Goal: Information Seeking & Learning: Find specific fact

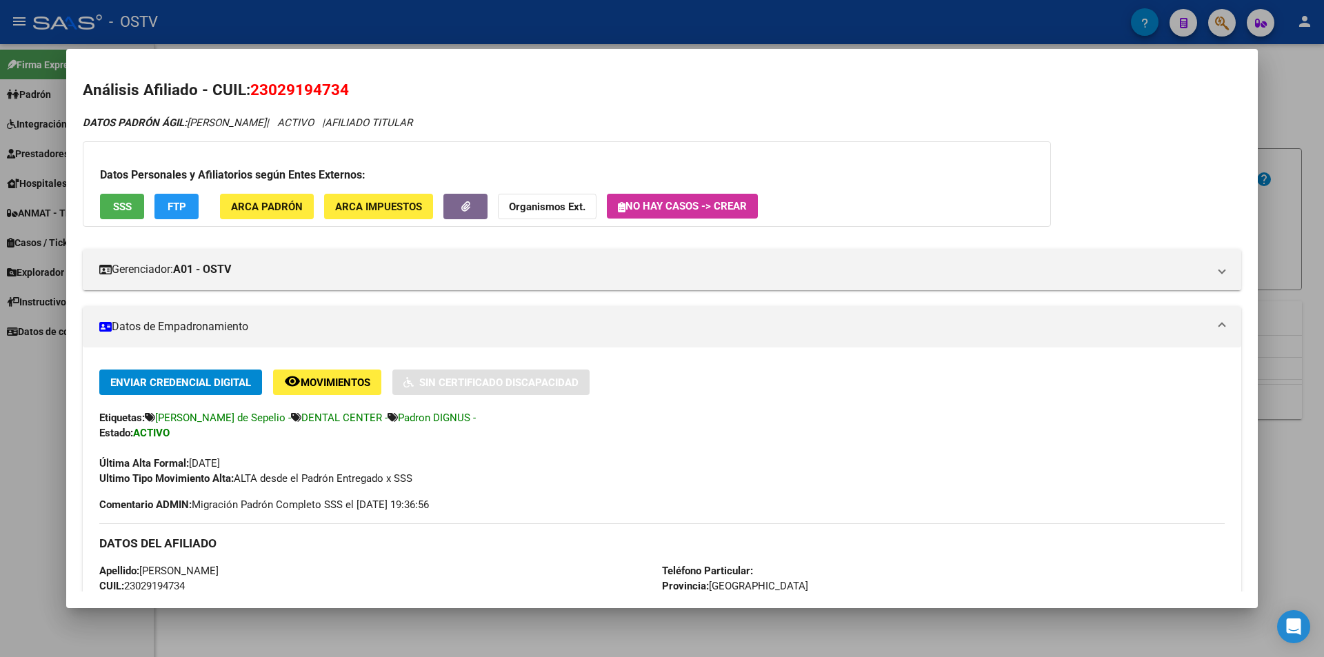
click at [490, 23] on div at bounding box center [662, 328] width 1324 height 657
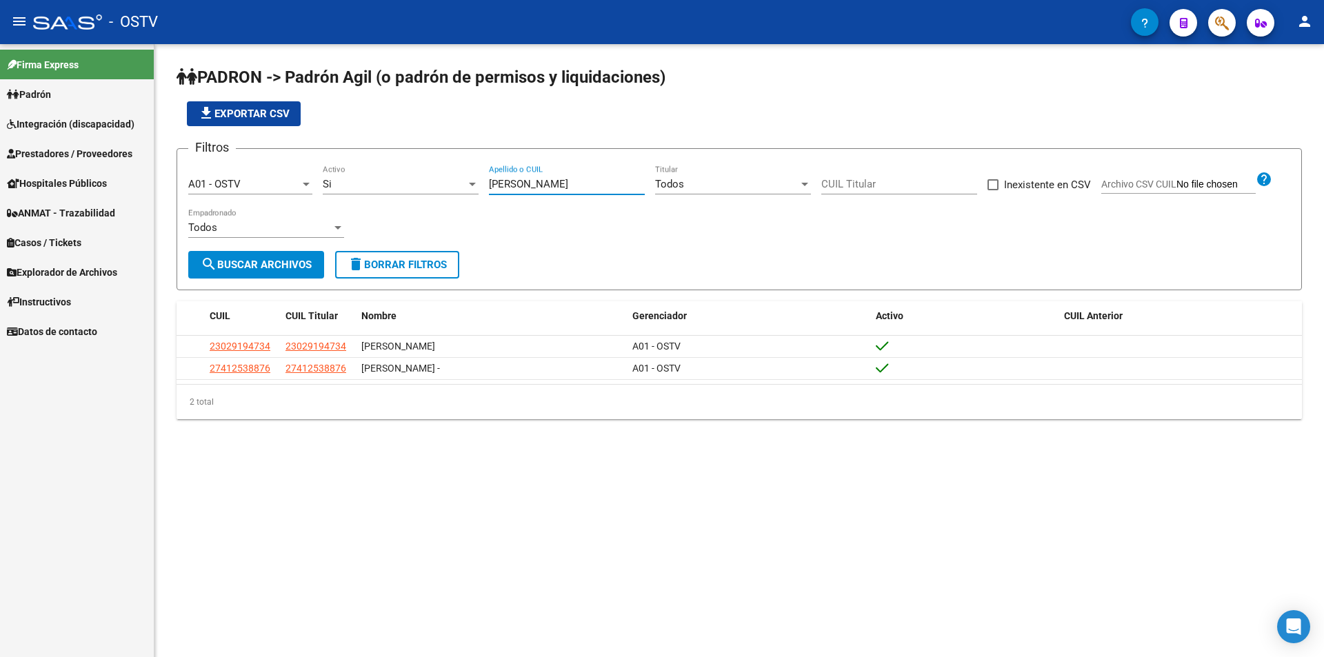
drag, startPoint x: 534, startPoint y: 178, endPoint x: 440, endPoint y: 172, distance: 94.0
click at [440, 178] on div "Filtros A01 - OSTV Seleccionar Gerenciador Si Activo [PERSON_NAME] Apellido o C…" at bounding box center [739, 205] width 1102 height 91
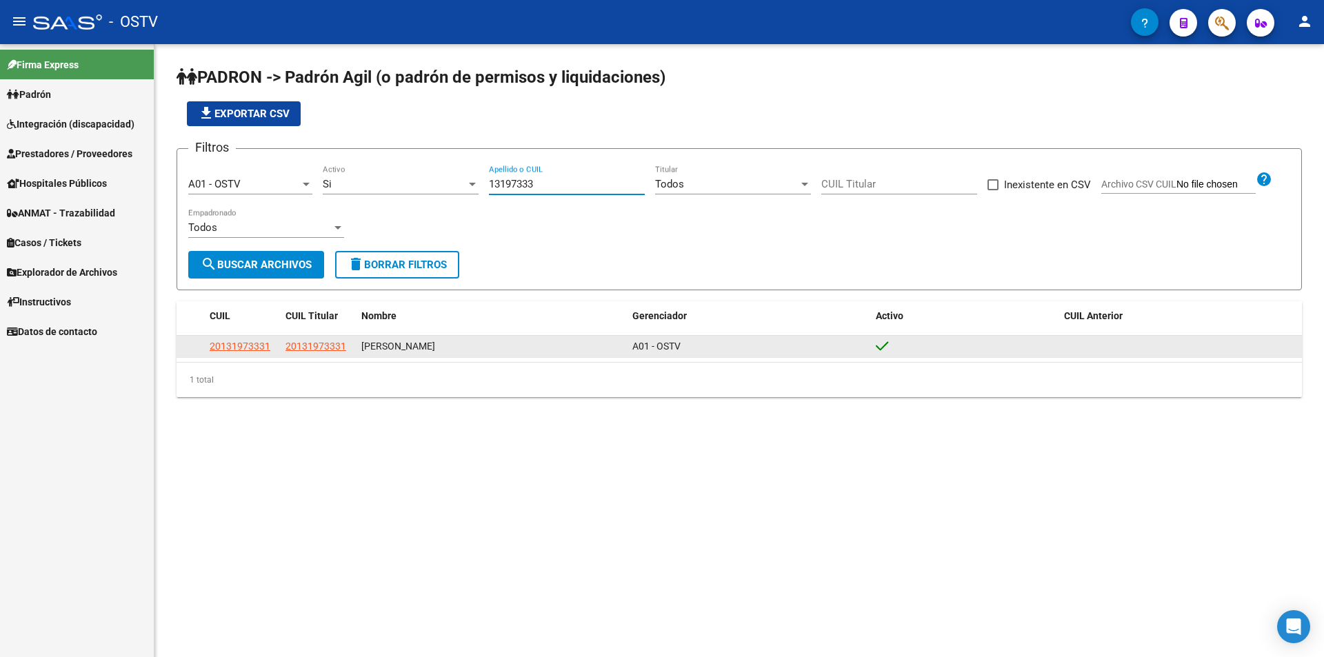
type input "13197333"
drag, startPoint x: 357, startPoint y: 348, endPoint x: 390, endPoint y: 346, distance: 33.1
click at [390, 346] on datatable-body-cell "[PERSON_NAME]" at bounding box center [491, 346] width 271 height 21
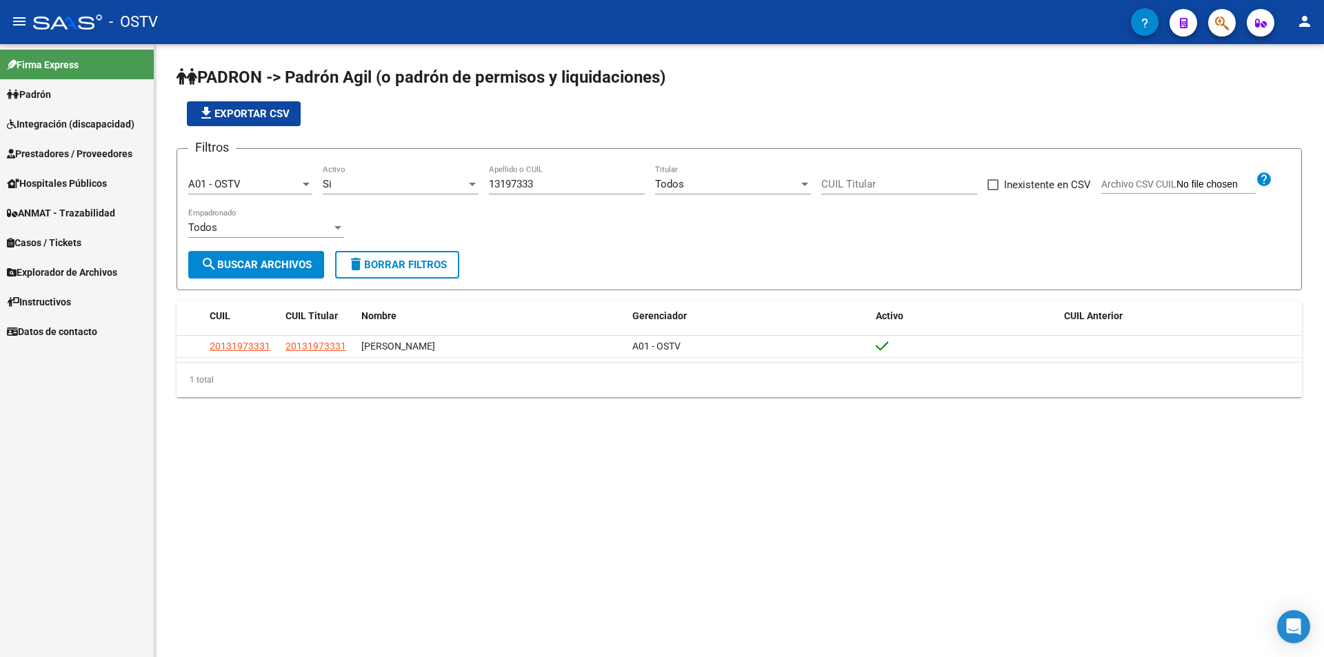
drag, startPoint x: 473, startPoint y: 477, endPoint x: 475, endPoint y: 449, distance: 28.4
click at [475, 460] on mat-sidenav-content "PADRON -> Padrón Agil ([PERSON_NAME] de permisos y liquidaciones) file_download…" at bounding box center [739, 350] width 1170 height 613
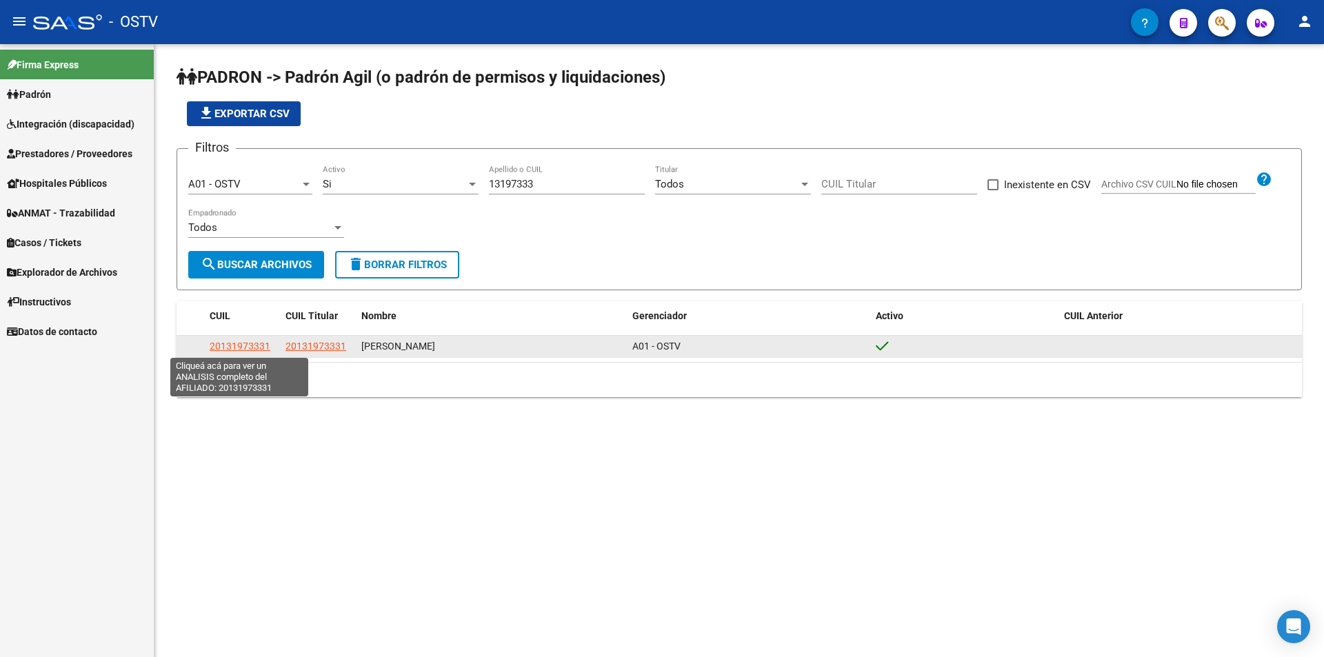
click at [257, 347] on span "20131973331" at bounding box center [240, 346] width 61 height 11
type textarea "20131973331"
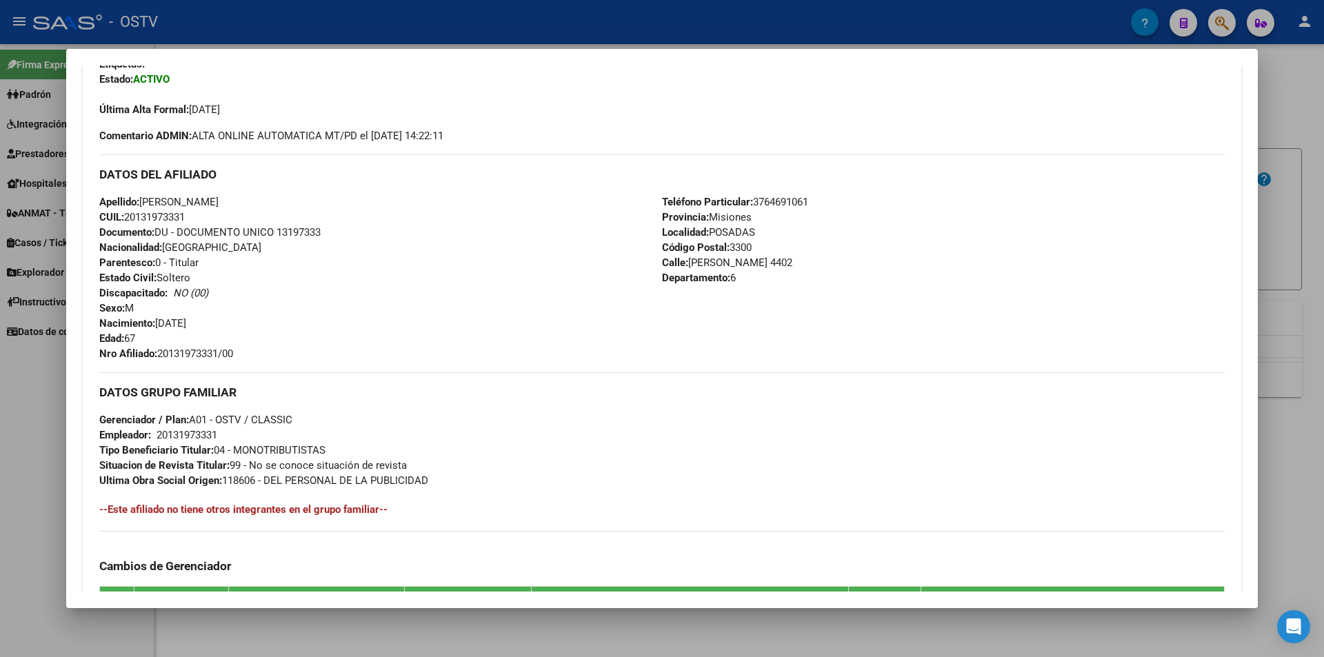
scroll to position [489, 0]
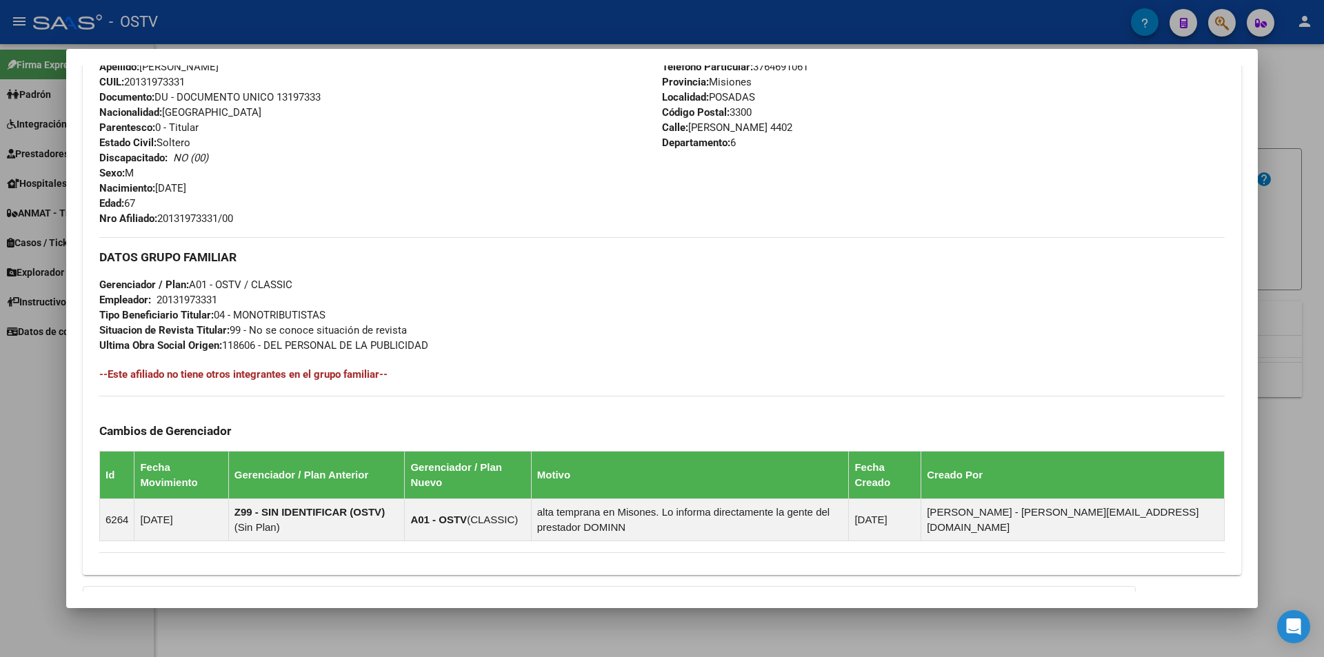
click at [290, 98] on span "Documento: DU - DOCUMENTO UNICO 13197333" at bounding box center [209, 97] width 221 height 12
copy span "13197333"
click at [196, 219] on span "Nro Afiliado: 20131973331/00" at bounding box center [166, 218] width 134 height 12
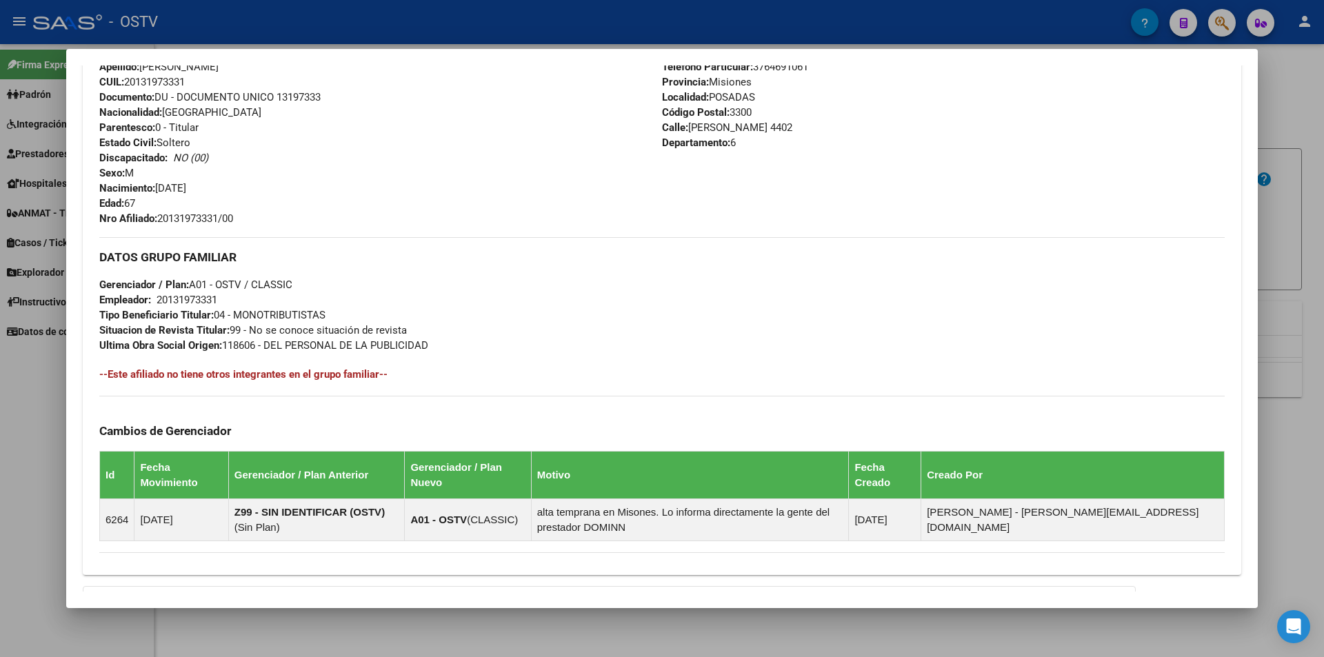
copy span "20131973331"
click at [314, 33] on div at bounding box center [662, 328] width 1324 height 657
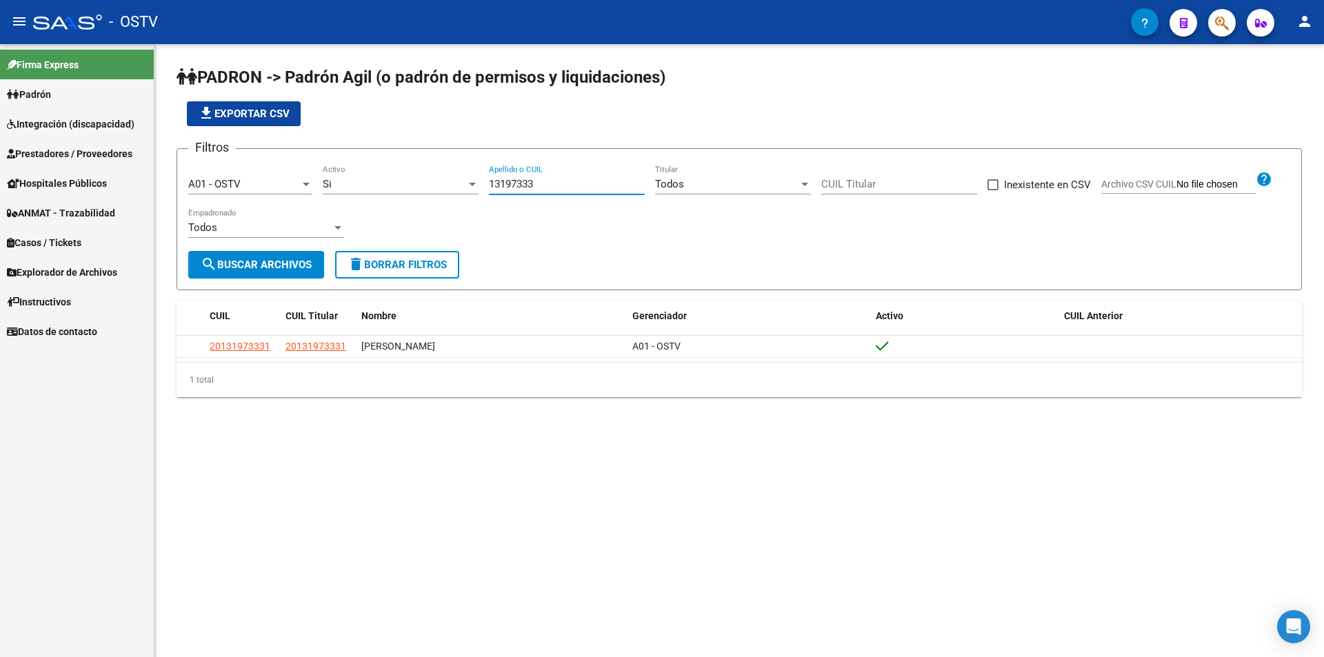
drag, startPoint x: 538, startPoint y: 183, endPoint x: 402, endPoint y: 183, distance: 135.9
click at [416, 183] on div "Filtros A01 - OSTV Seleccionar Gerenciador Si Activo 13197333 Apellido o CUIL T…" at bounding box center [739, 205] width 1102 height 91
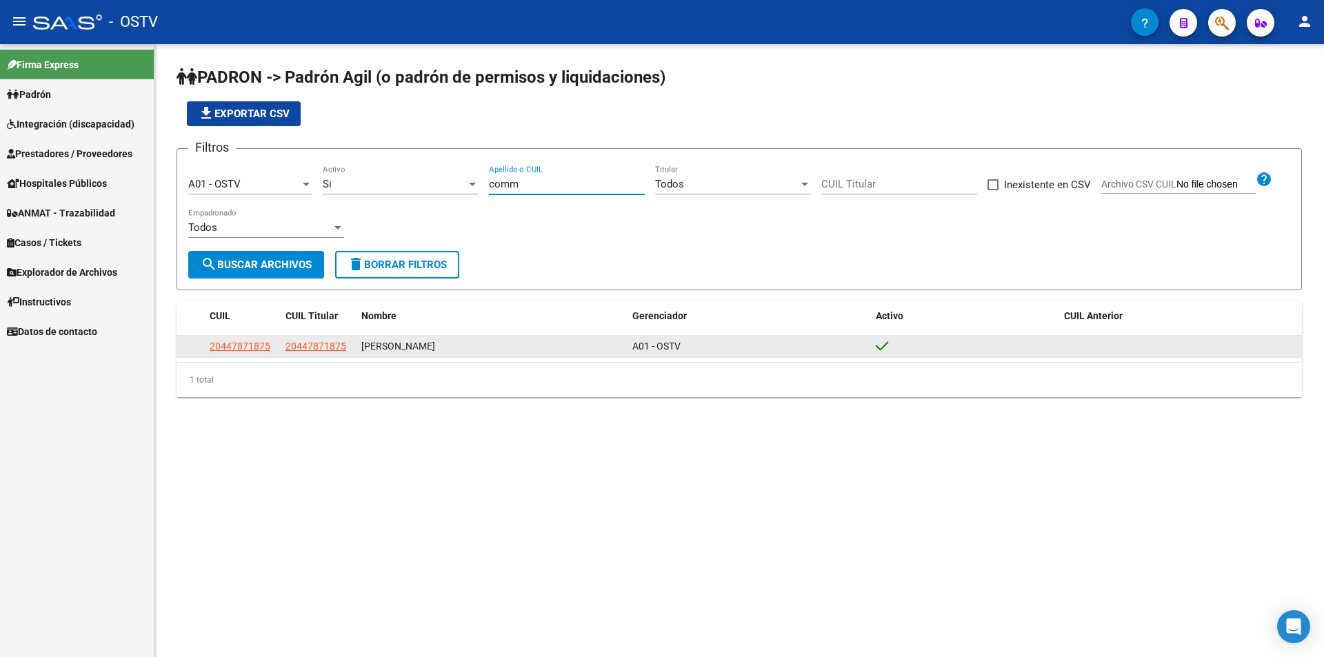
type input "comm"
click at [220, 346] on span "20447871875" at bounding box center [240, 346] width 61 height 11
type textarea "20447871875"
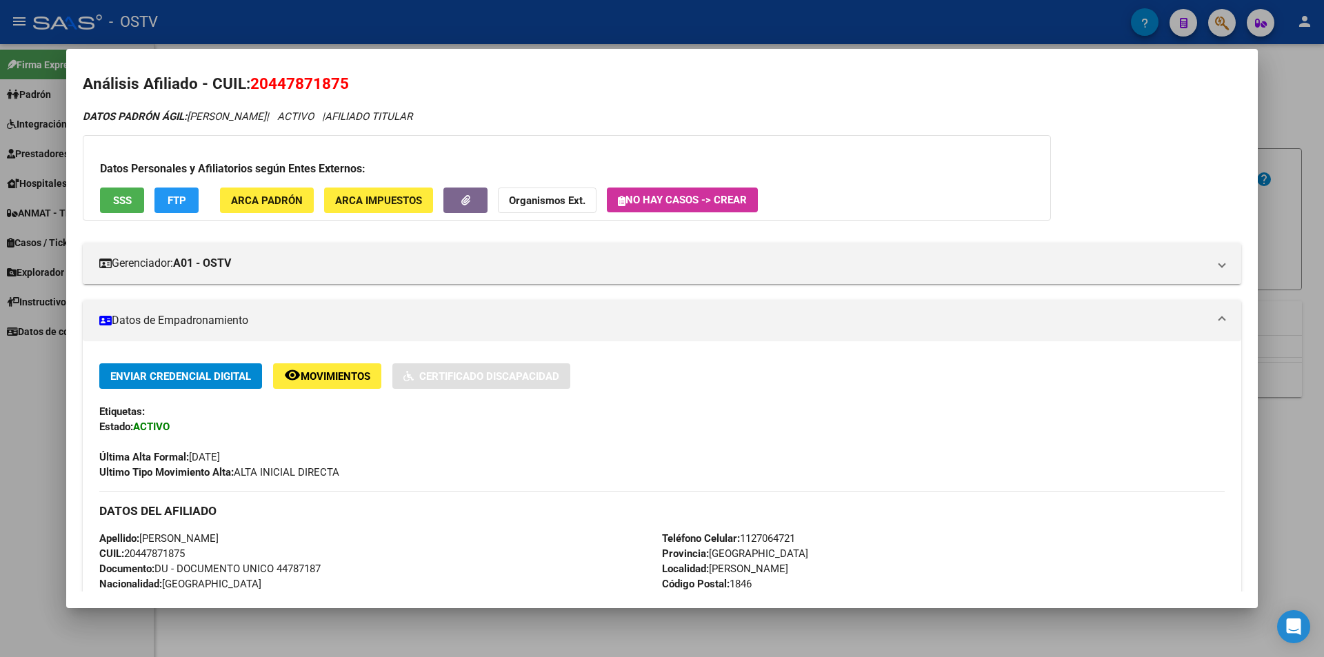
scroll to position [282, 0]
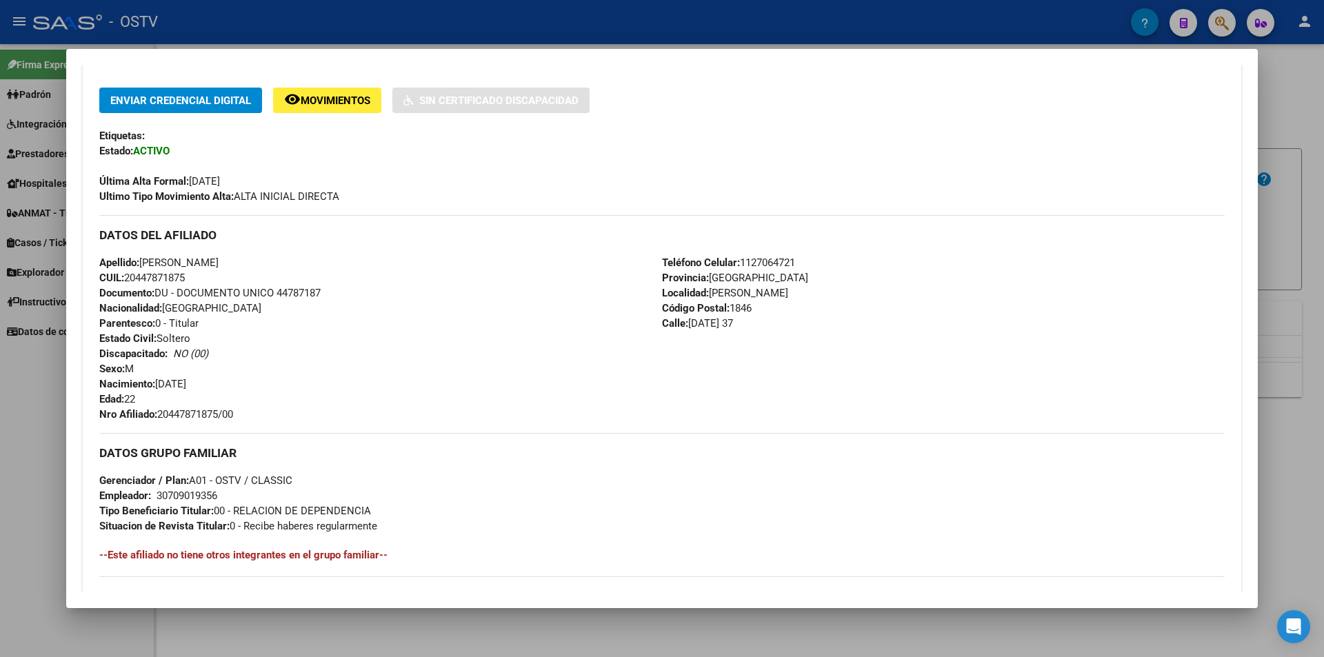
drag, startPoint x: 98, startPoint y: 263, endPoint x: 288, endPoint y: 414, distance: 243.0
click at [288, 414] on div "Enviar Credencial Digital remove_red_eye Movimientos Sin Certificado Discapacid…" at bounding box center [662, 395] width 1159 height 615
copy div "Apellido: [PERSON_NAME] CUIL: 20447871875 Documento: DU - DOCUMENTO UNICO 44787…"
click at [718, 15] on div at bounding box center [662, 328] width 1324 height 657
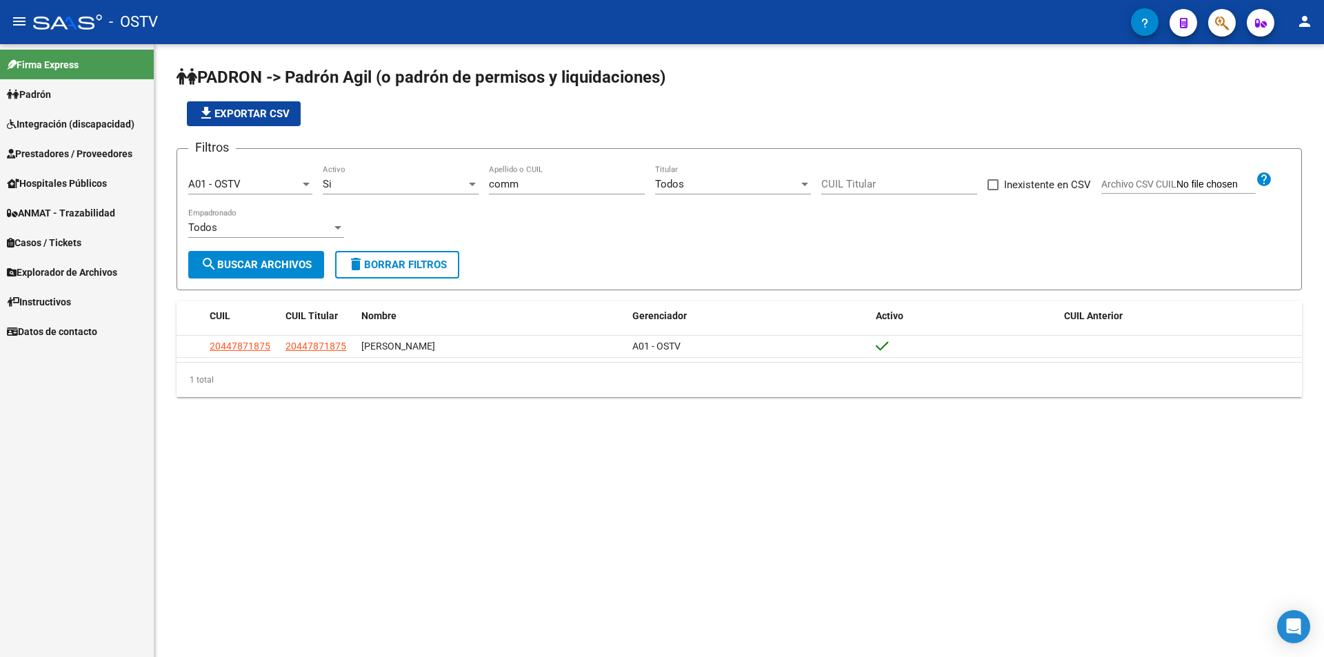
drag, startPoint x: 539, startPoint y: 189, endPoint x: 449, endPoint y: 179, distance: 90.2
click at [449, 179] on div "Filtros A01 - OSTV Seleccionar Gerenciador Si Activo comm Apellido o CUIL Todos…" at bounding box center [739, 205] width 1102 height 91
click at [524, 163] on div "Filtros A01 - OSTV Seleccionar Gerenciador Si Activo comm Apellido o CUIL Todos…" at bounding box center [739, 205] width 1102 height 91
drag, startPoint x: 539, startPoint y: 186, endPoint x: 492, endPoint y: 186, distance: 47.6
click at [492, 186] on input "comm" at bounding box center [567, 184] width 156 height 12
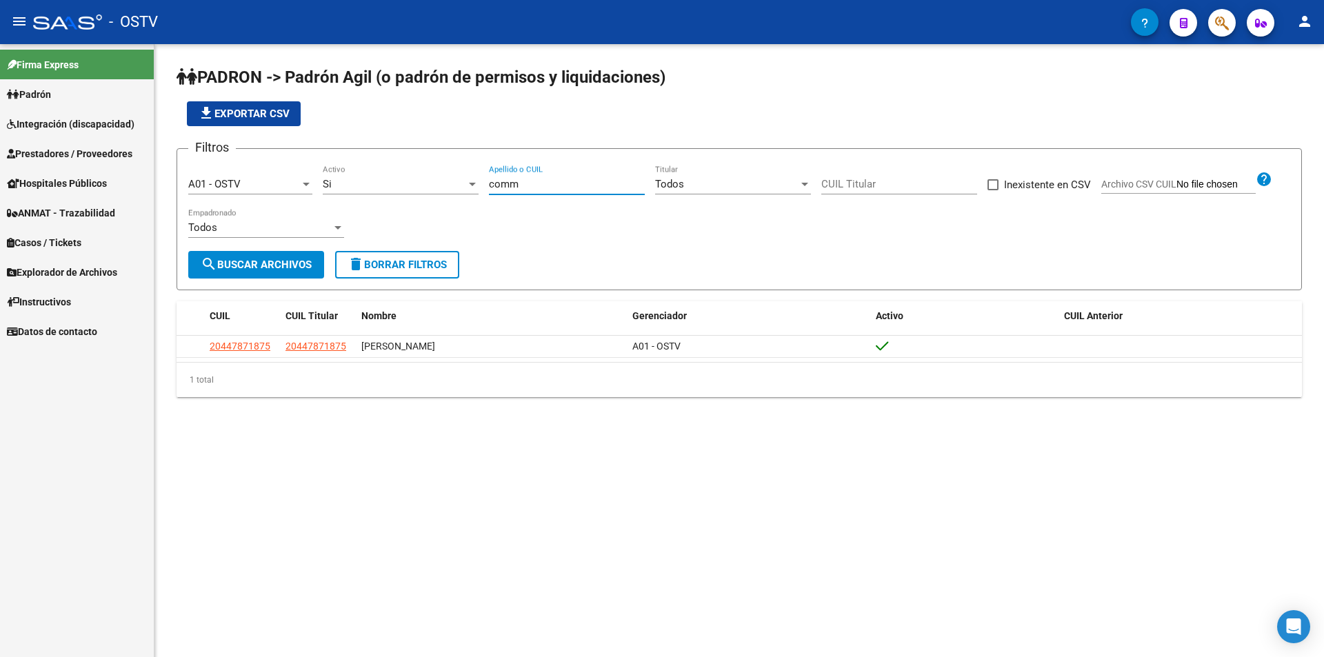
type input "c"
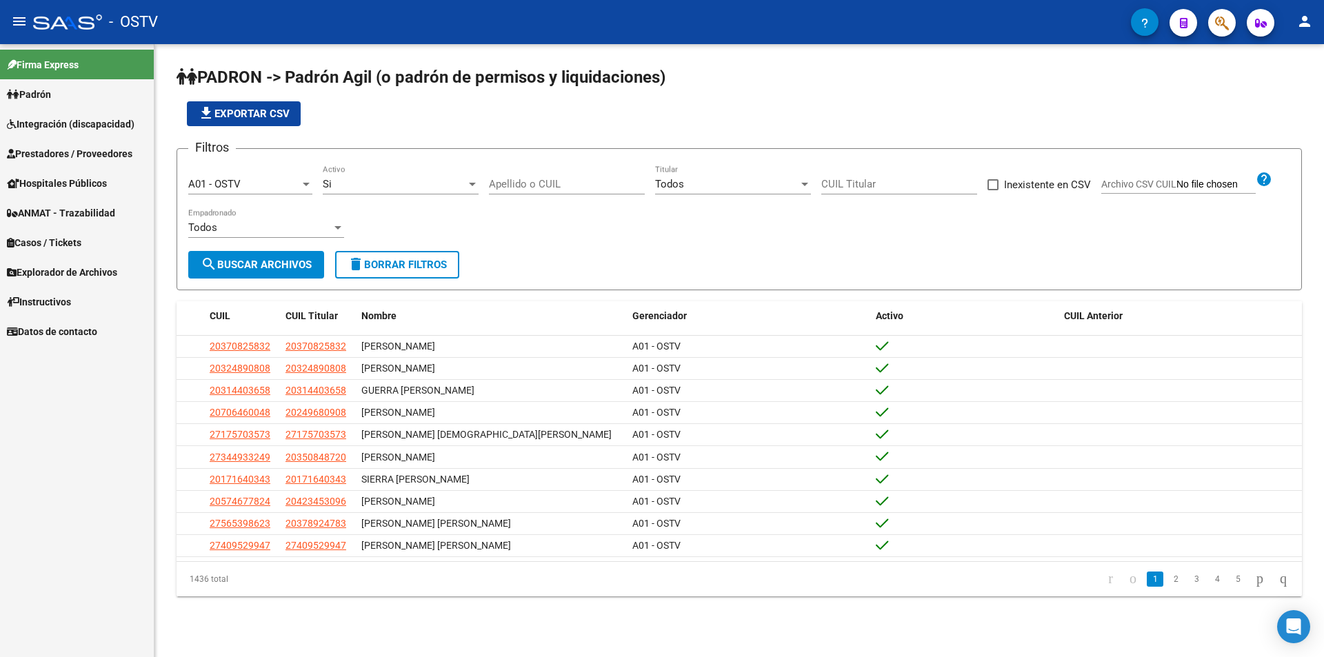
click at [915, 621] on div "PADRON -> Padrón Agil ([PERSON_NAME] de permisos y liquidaciones) file_download…" at bounding box center [739, 342] width 1170 height 597
click at [732, 88] on h1 "PADRON -> Padrón Agil (o padrón de permisos y liquidaciones)" at bounding box center [740, 78] width 1126 height 24
click at [561, 186] on input "Apellido o CUIL" at bounding box center [567, 184] width 156 height 12
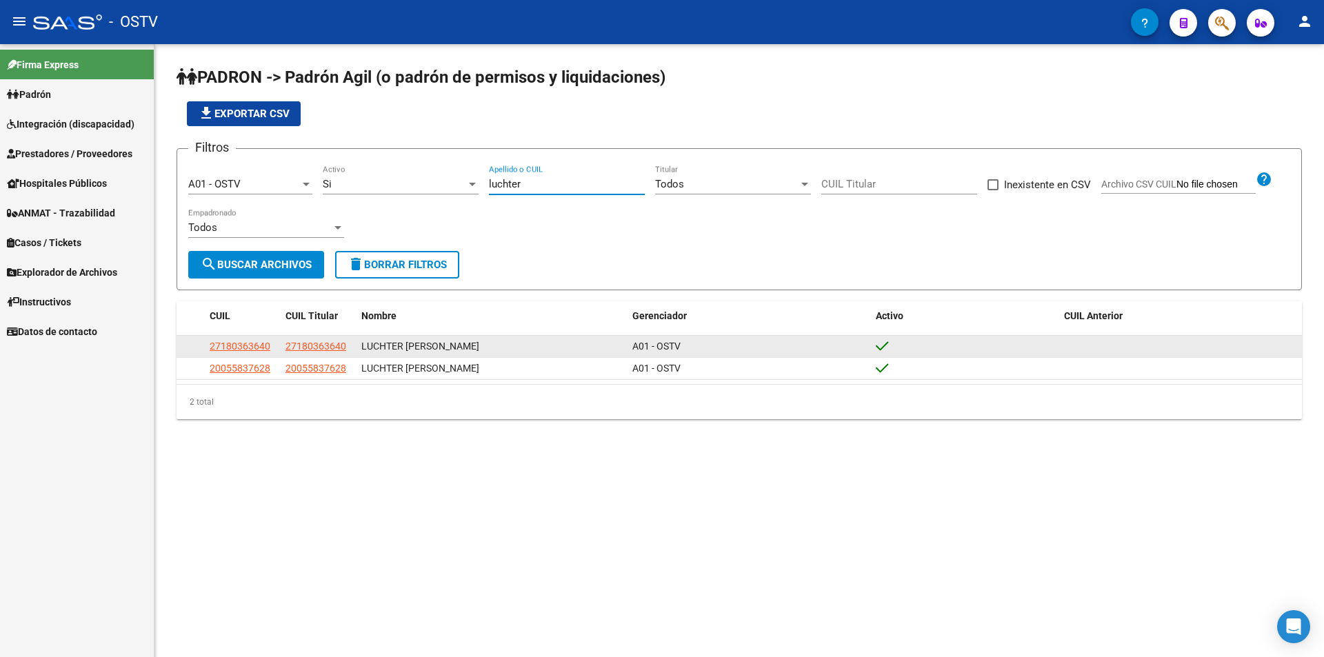
type input "luchter"
click at [263, 347] on span "27180363640" at bounding box center [240, 346] width 61 height 11
type textarea "27180363640"
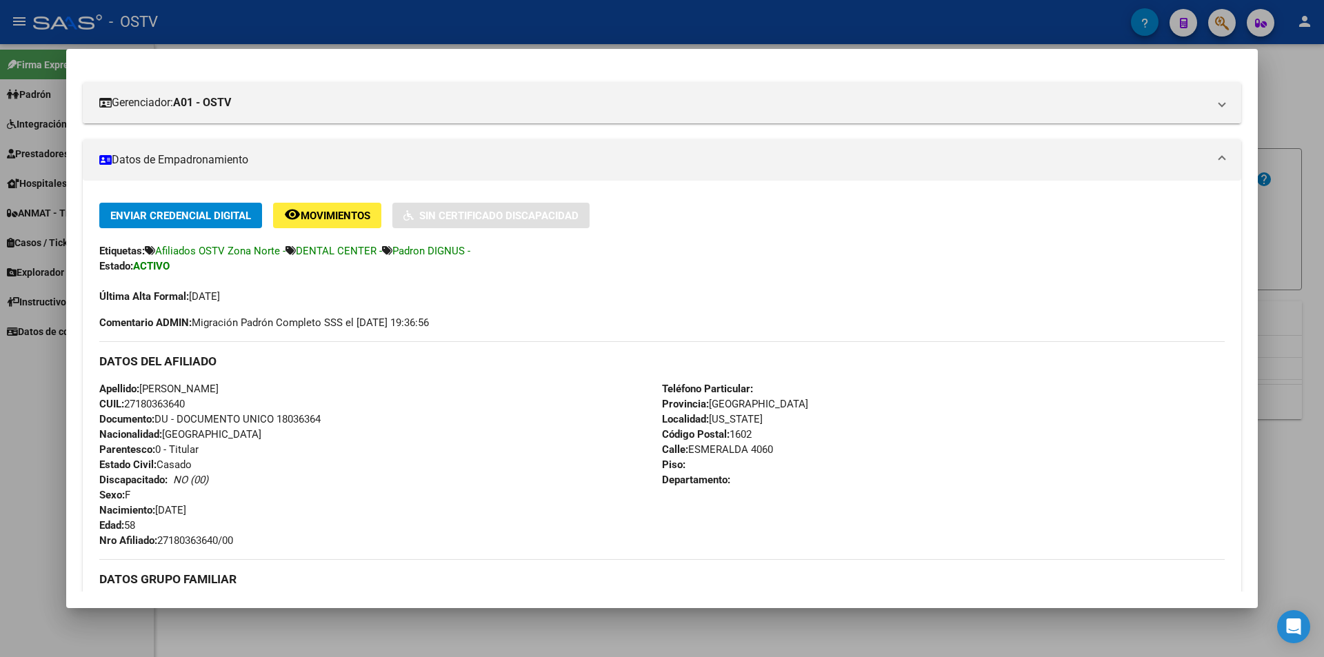
scroll to position [276, 0]
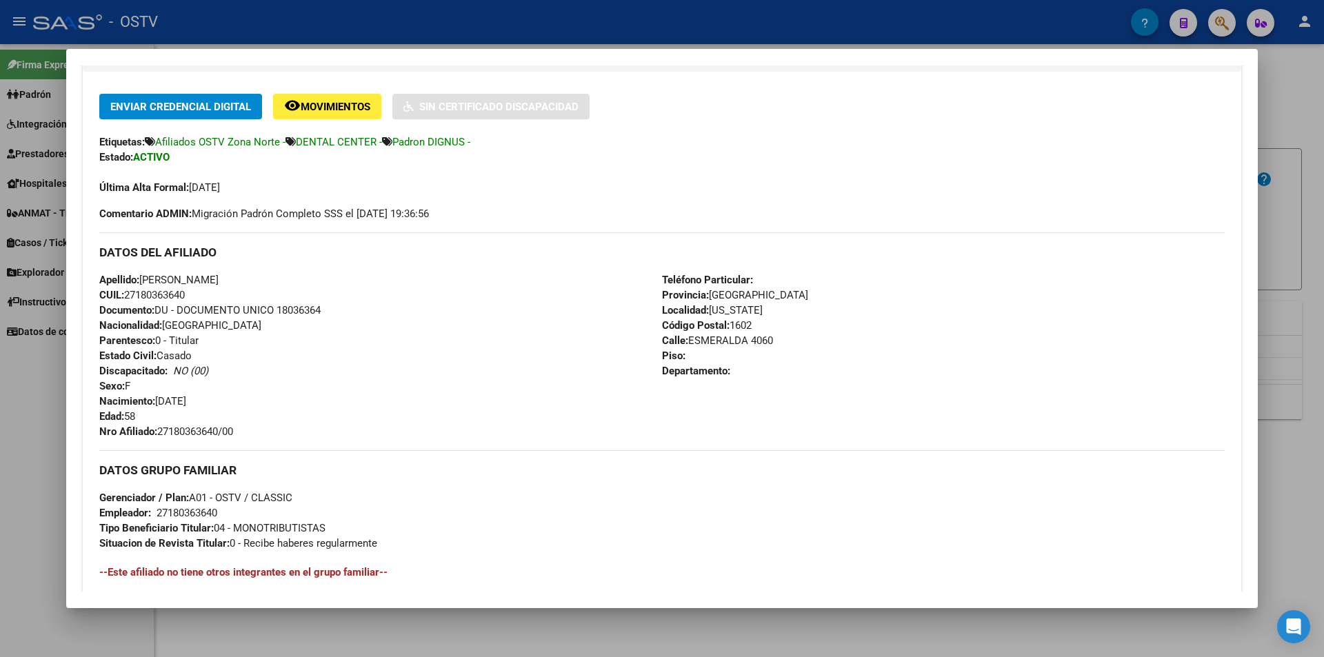
drag, startPoint x: 146, startPoint y: 277, endPoint x: 282, endPoint y: 277, distance: 135.9
click at [282, 277] on div "Apellido: [PERSON_NAME] CUIL: 27180363640 Documento: DU - DOCUMENTO UNICO 18036…" at bounding box center [380, 355] width 563 height 167
copy span "[PERSON_NAME]"
click at [285, 306] on span "Documento: DU - DOCUMENTO UNICO 18036364" at bounding box center [209, 310] width 221 height 12
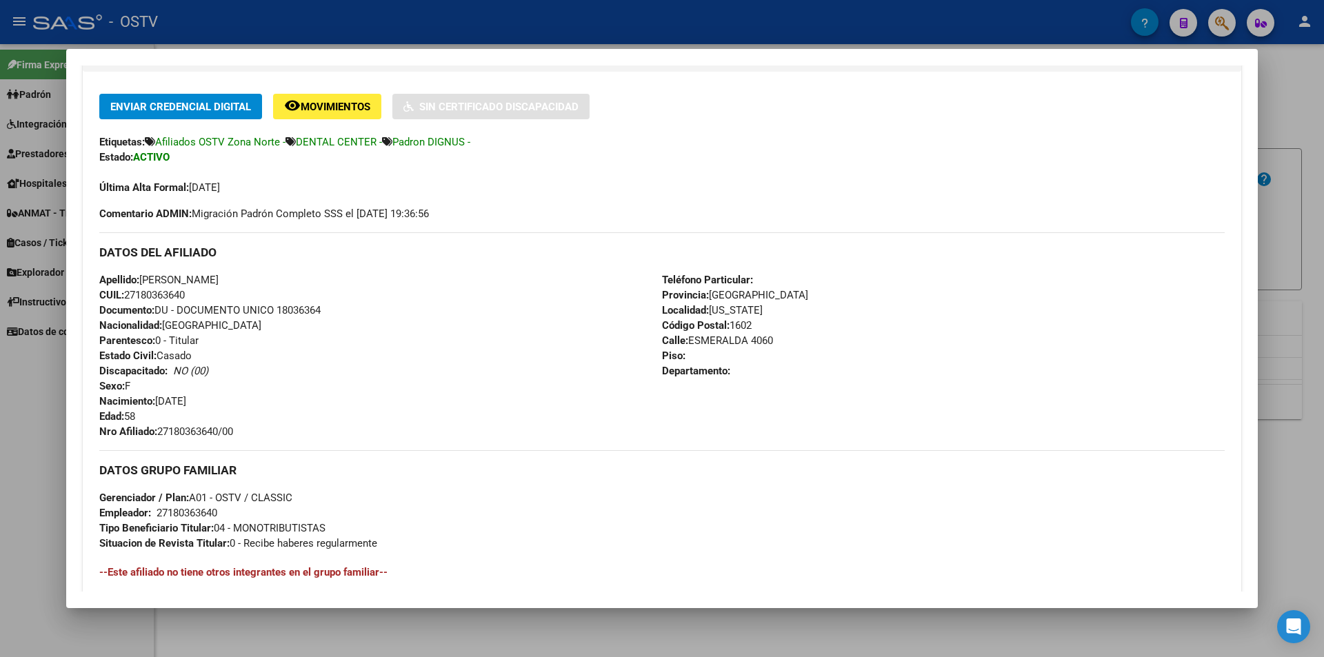
copy span "18036364"
click at [467, 14] on div at bounding box center [662, 328] width 1324 height 657
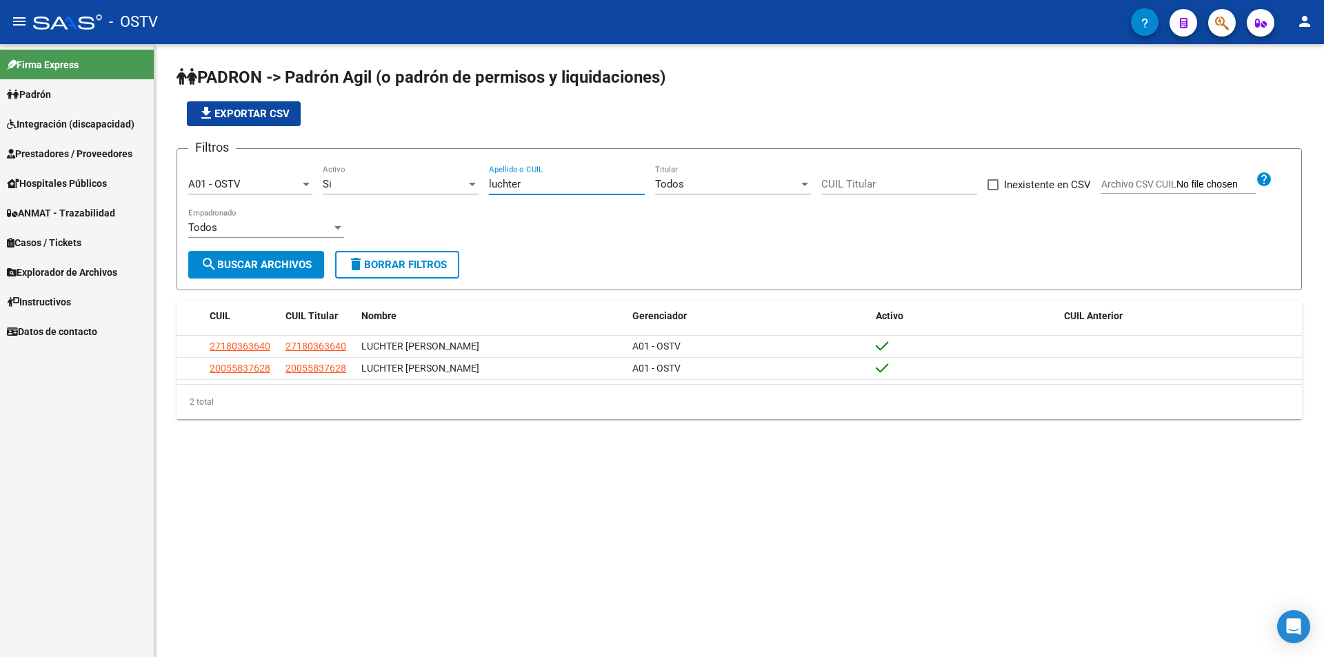
drag, startPoint x: 547, startPoint y: 188, endPoint x: 428, endPoint y: 189, distance: 118.6
click at [428, 189] on div "Filtros A01 - OSTV Seleccionar Gerenciador Si Activo luchter Apellido o CUIL To…" at bounding box center [739, 205] width 1102 height 91
paste input "4456303"
drag, startPoint x: 536, startPoint y: 188, endPoint x: 401, endPoint y: 177, distance: 135.6
click at [401, 177] on div "Filtros A01 - OSTV Seleccionar Gerenciador Si Activo 4456303 Apellido o CUIL To…" at bounding box center [739, 205] width 1102 height 91
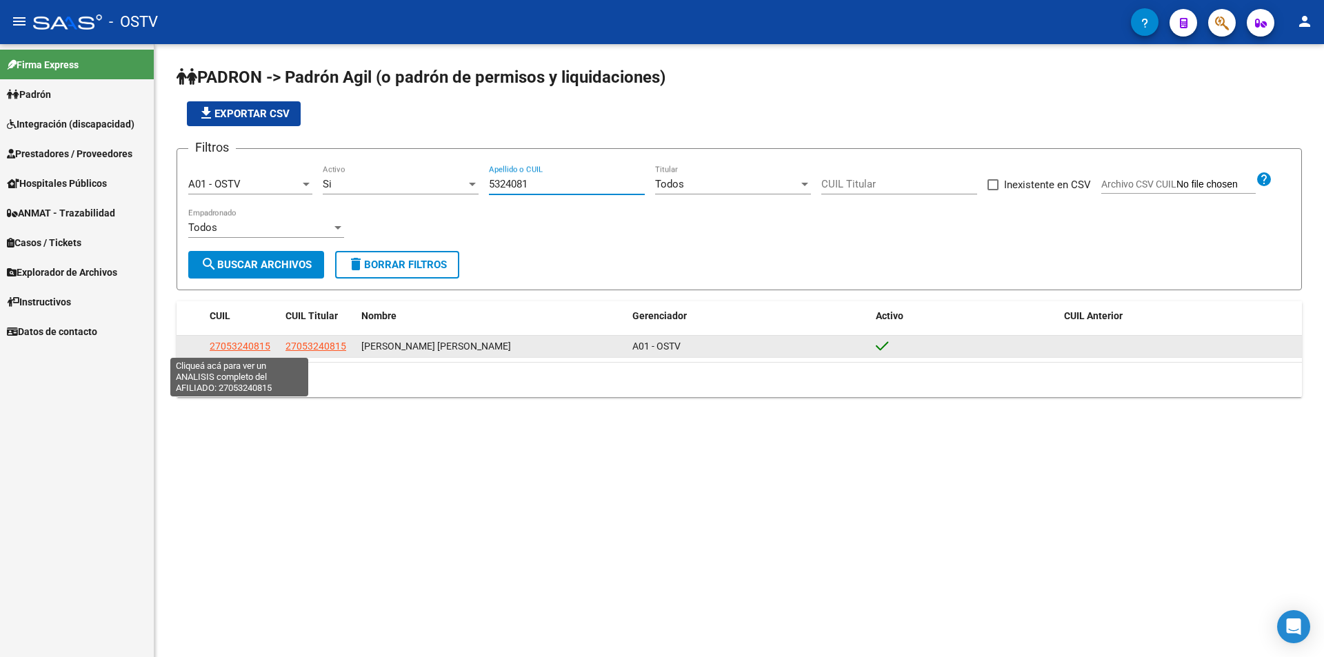
type input "5324081"
click at [227, 348] on span "27053240815" at bounding box center [240, 346] width 61 height 11
type textarea "27053240815"
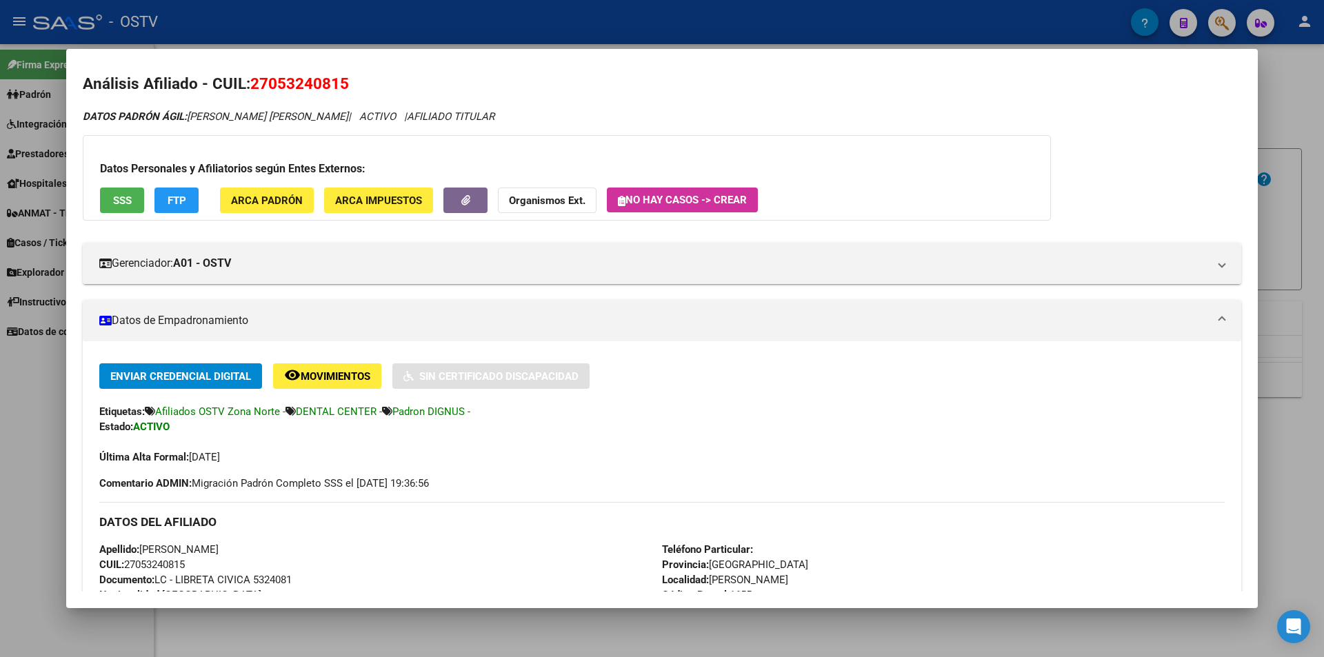
scroll to position [351, 0]
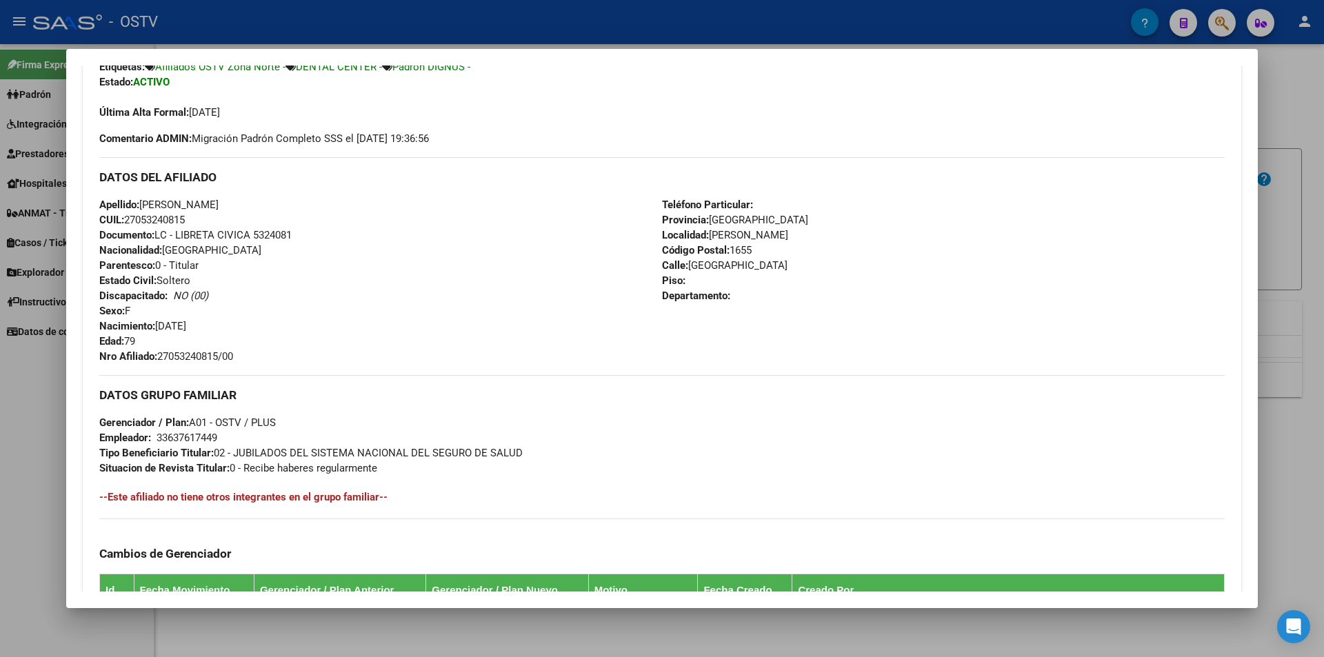
click at [437, 23] on div at bounding box center [662, 328] width 1324 height 657
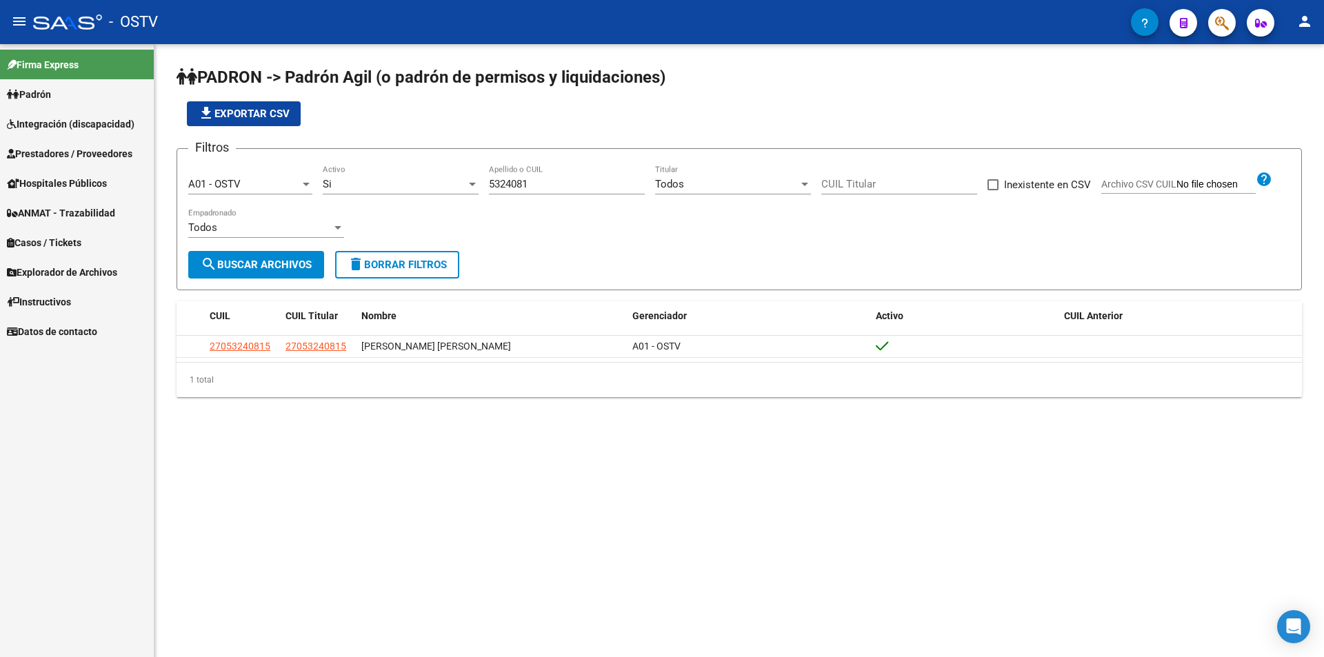
drag, startPoint x: 547, startPoint y: 177, endPoint x: 475, endPoint y: 179, distance: 71.7
click at [475, 179] on div "Filtros A01 - OSTV Seleccionar Gerenciador Si Activo 5324081 Apellido o CUIL To…" at bounding box center [739, 205] width 1102 height 91
click at [541, 179] on input "5324081" at bounding box center [567, 184] width 156 height 12
drag, startPoint x: 548, startPoint y: 178, endPoint x: 452, endPoint y: 180, distance: 95.9
click at [452, 180] on div "Filtros A01 - OSTV Seleccionar Gerenciador Si Activo 5324081 Apellido o CUIL To…" at bounding box center [739, 205] width 1102 height 91
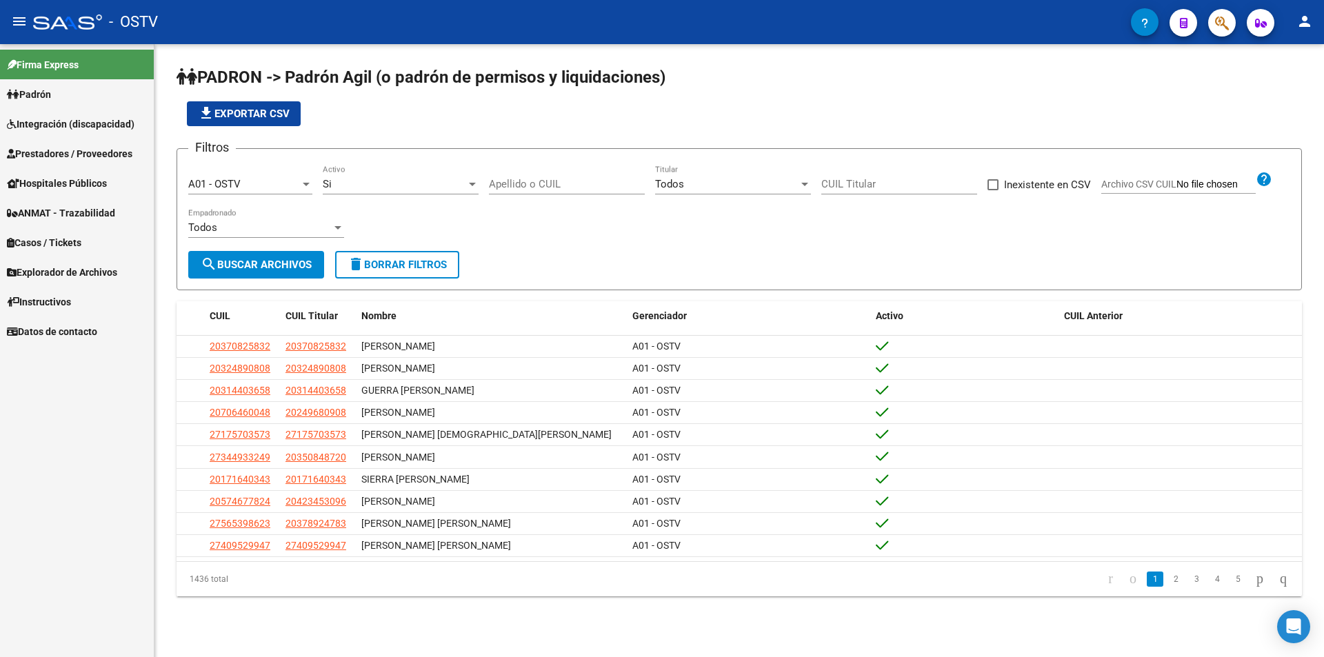
click at [510, 135] on app-list-header "PADRON -> Padrón Agil ([PERSON_NAME] de permisos y liquidaciones) file_download…" at bounding box center [740, 178] width 1126 height 224
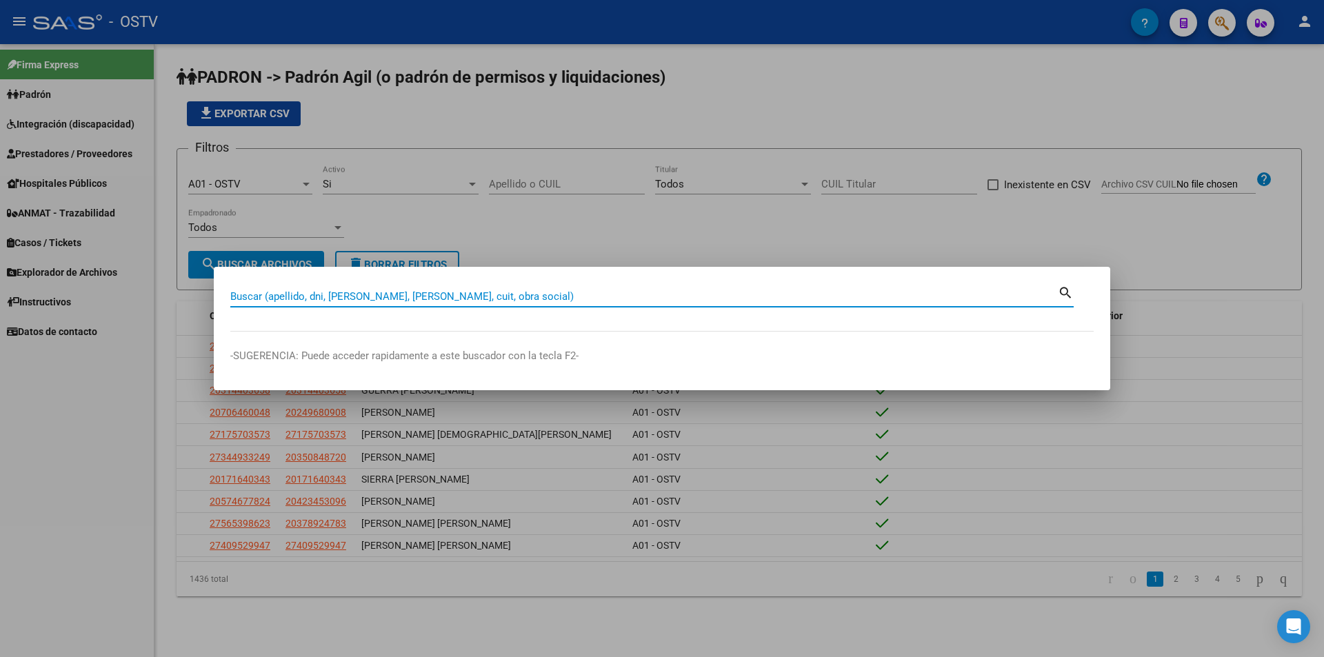
paste input "32224603"
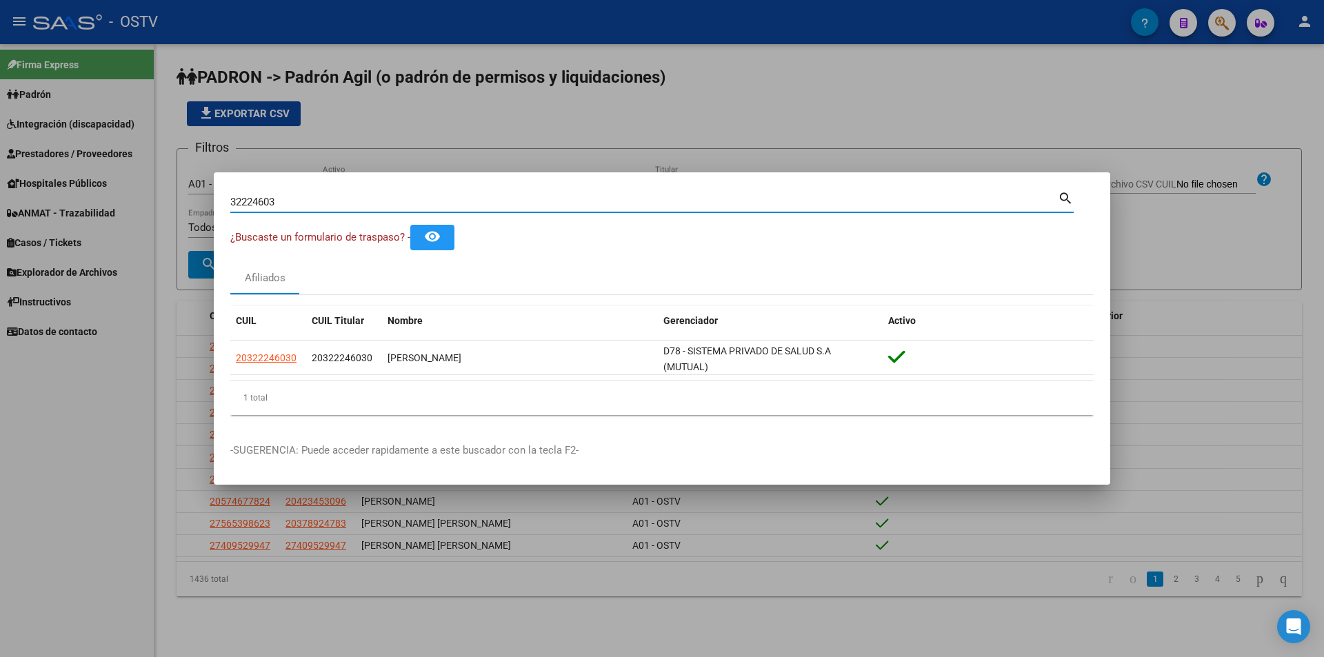
drag, startPoint x: 312, startPoint y: 203, endPoint x: 0, endPoint y: 203, distance: 312.4
click at [0, 203] on div "32224603 Buscar (apellido, dni, cuil, nro traspaso, cuit, obra social) search ¿…" at bounding box center [662, 328] width 1324 height 657
paste input "47058175"
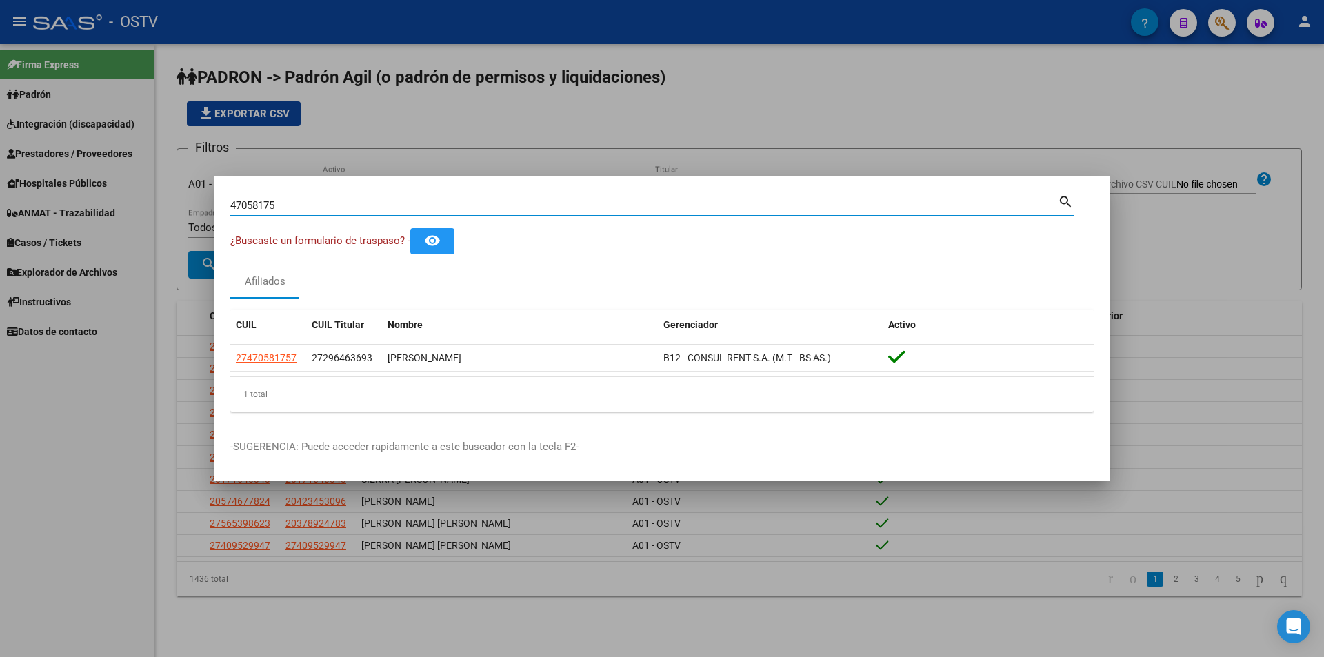
drag, startPoint x: 300, startPoint y: 211, endPoint x: 128, endPoint y: 196, distance: 172.4
click at [131, 196] on div "47058175 Buscar (apellido, dni, cuil, [PERSON_NAME], cuit, obra social) search …" at bounding box center [662, 328] width 1324 height 657
paste input "6696228"
type input "46696228"
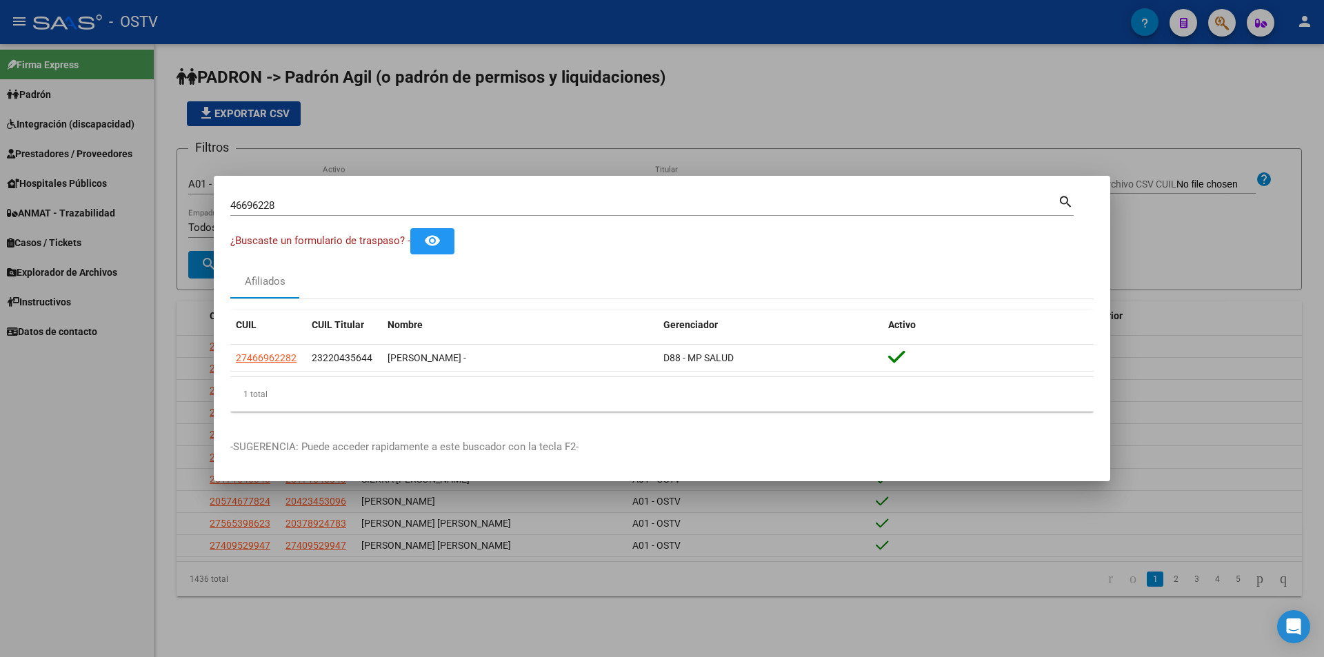
click at [402, 121] on div at bounding box center [662, 328] width 1324 height 657
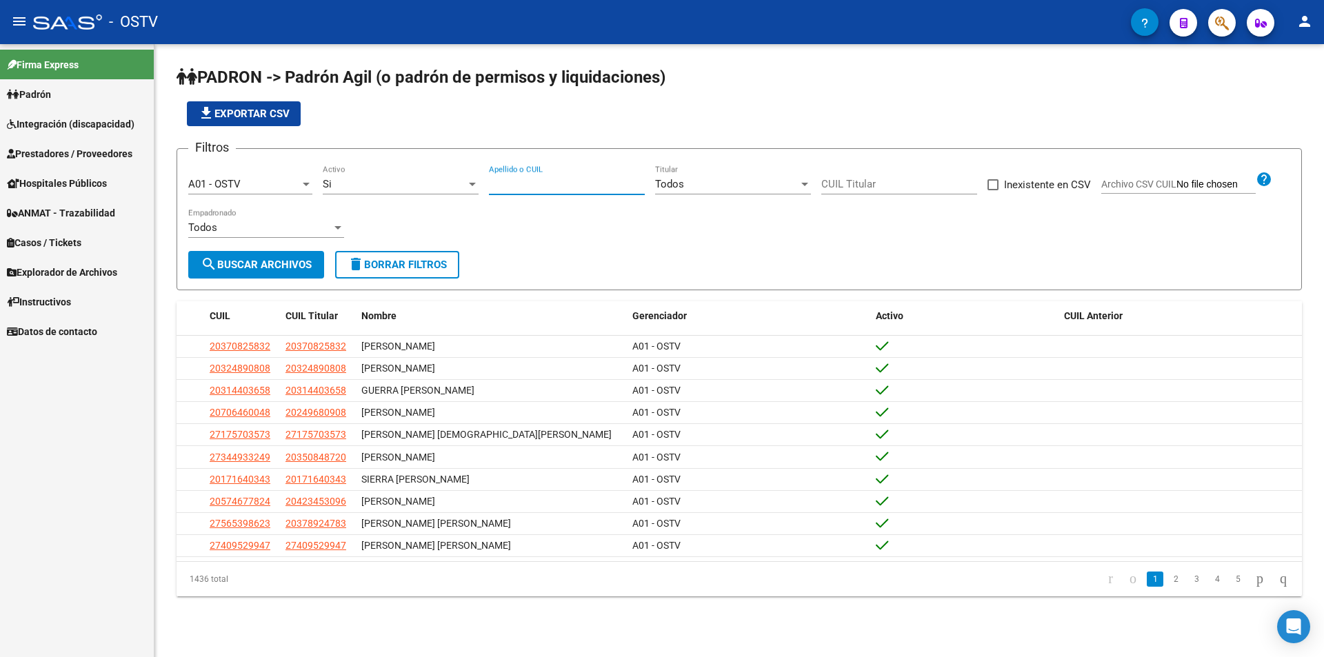
click at [548, 184] on input "Apellido o CUIL" at bounding box center [567, 184] width 156 height 12
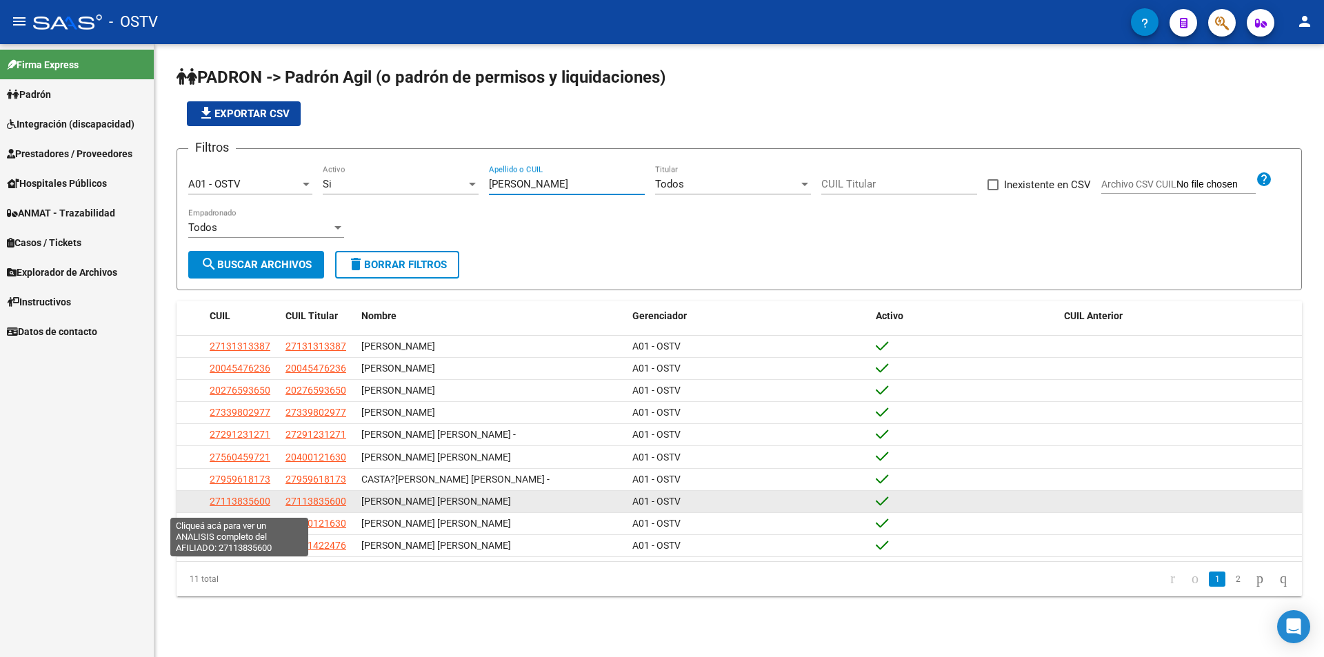
type input "[PERSON_NAME]"
click at [257, 503] on span "27113835600" at bounding box center [240, 501] width 61 height 11
type textarea "27113835600"
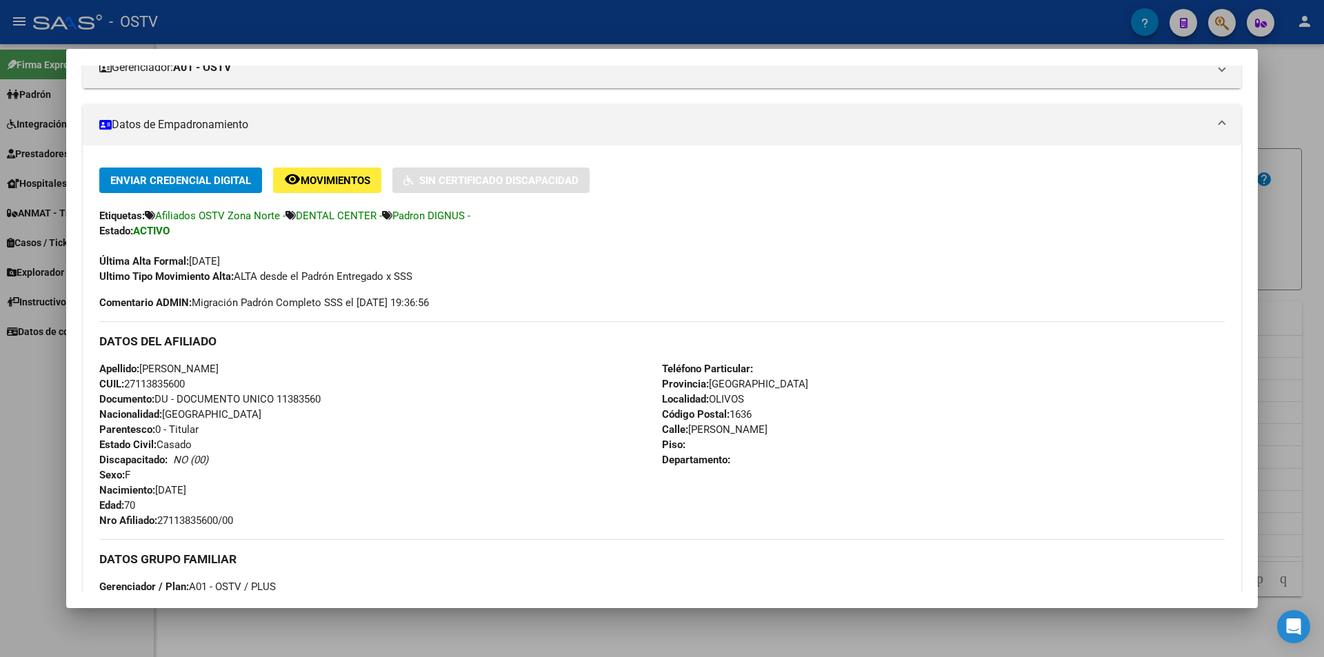
scroll to position [345, 0]
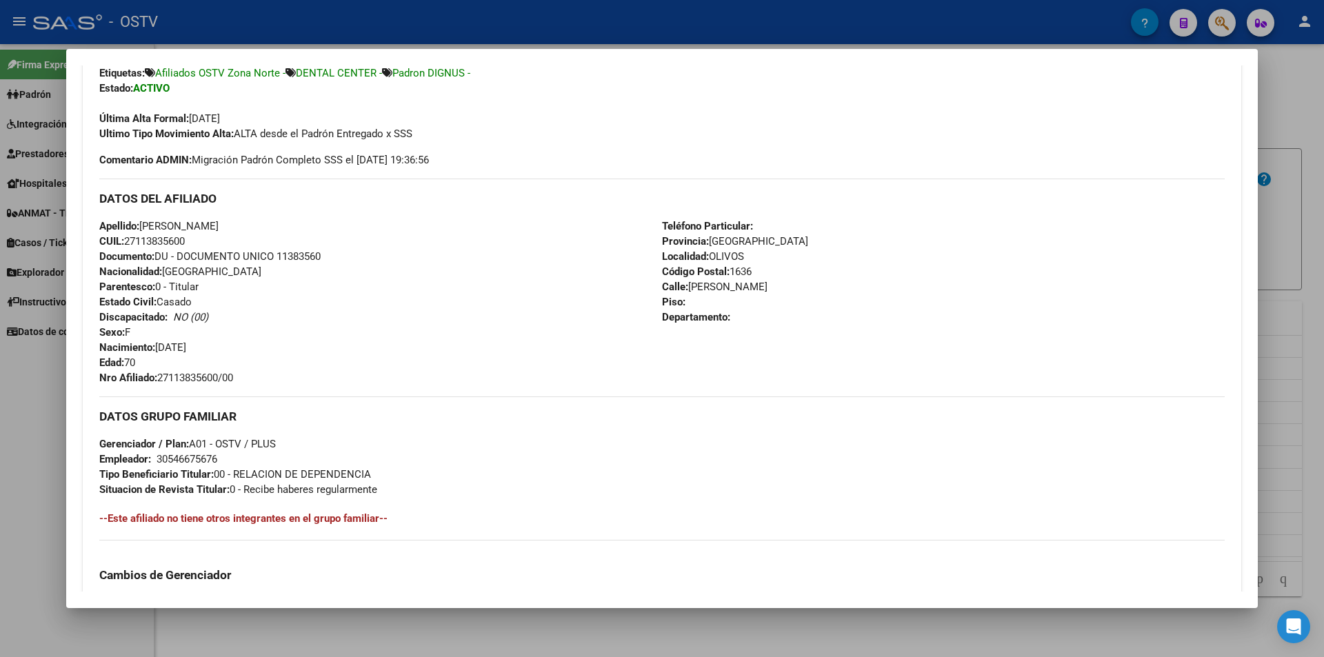
click at [293, 251] on span "Documento: DU - DOCUMENTO UNICO 11383560" at bounding box center [209, 256] width 221 height 12
copy span "11383560"
click at [186, 377] on span "Nro Afiliado: 27113835600/00" at bounding box center [166, 378] width 134 height 12
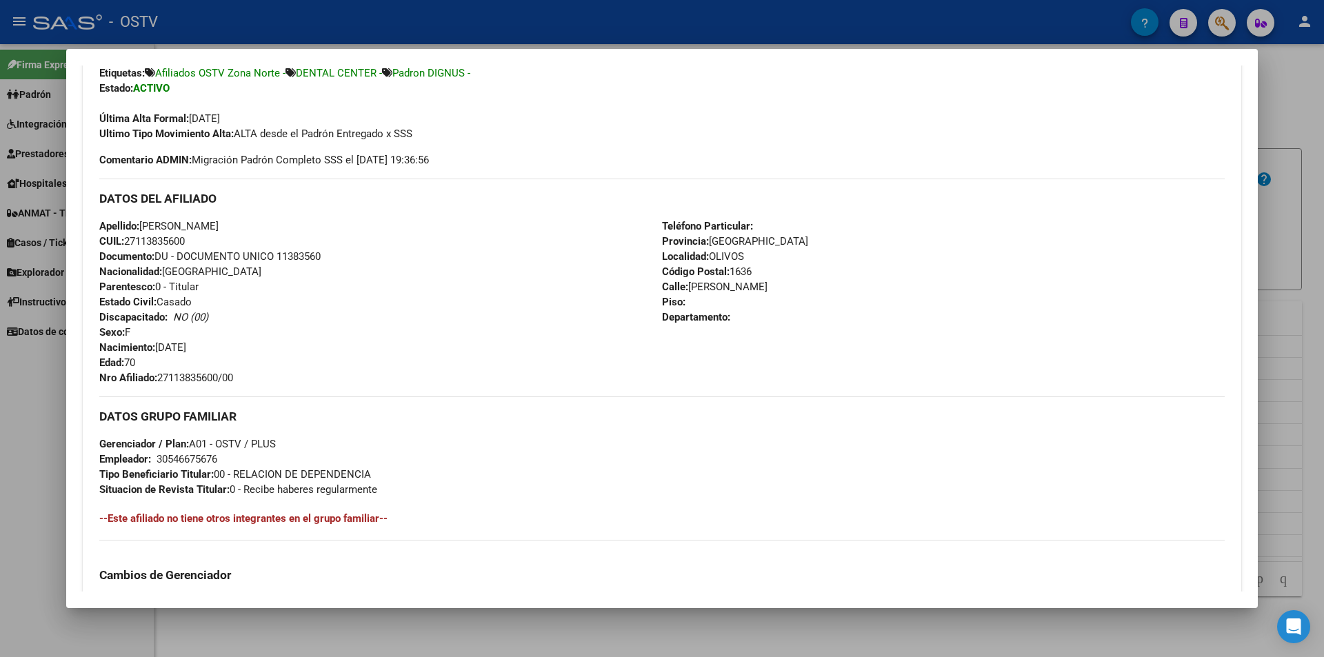
copy span "27113835600"
click at [357, 30] on div at bounding box center [662, 328] width 1324 height 657
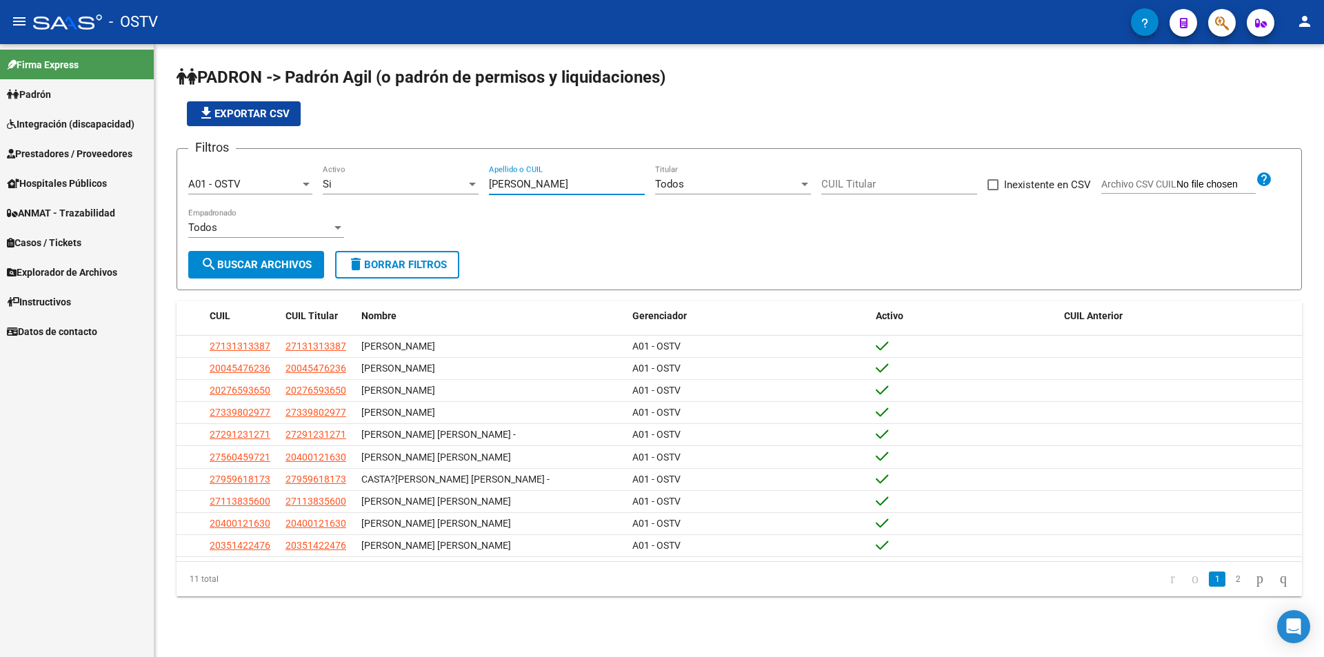
drag, startPoint x: 539, startPoint y: 182, endPoint x: 398, endPoint y: 183, distance: 141.4
click at [399, 183] on div "Filtros A01 - OSTV Seleccionar Gerenciador Si Activo [PERSON_NAME] Apellido o C…" at bounding box center [739, 205] width 1102 height 91
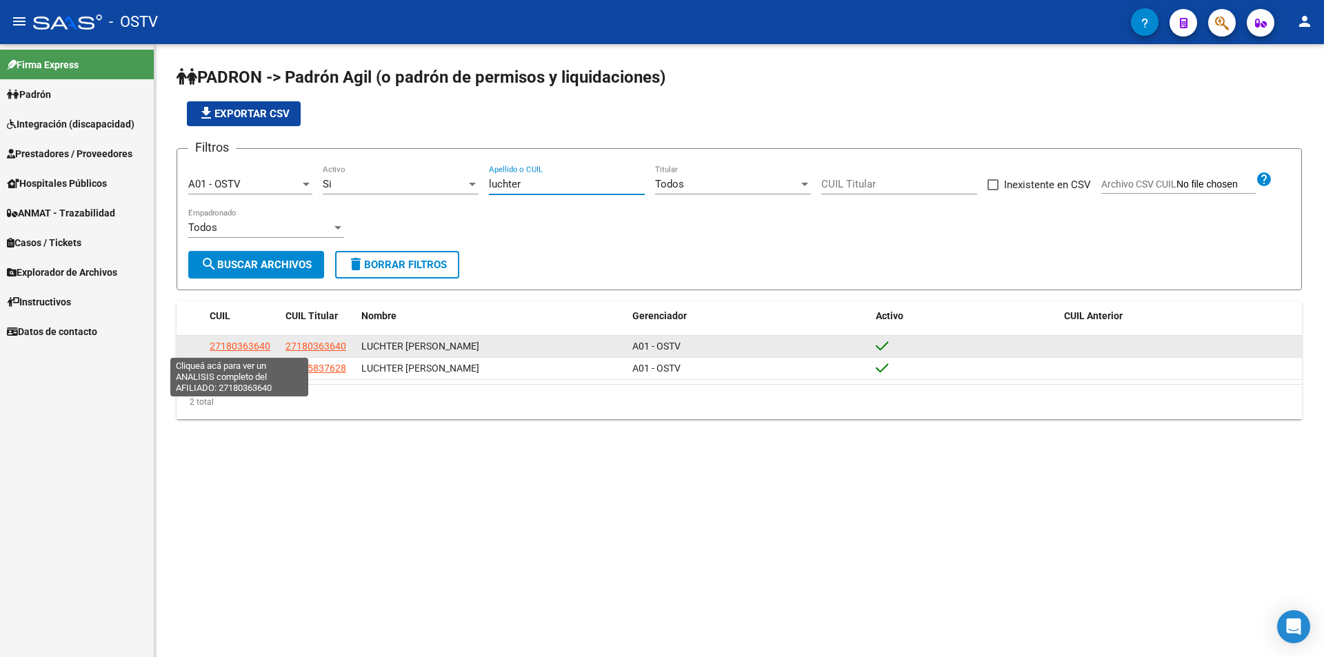
type input "luchter"
click at [257, 347] on span "27180363640" at bounding box center [240, 346] width 61 height 11
type textarea "27180363640"
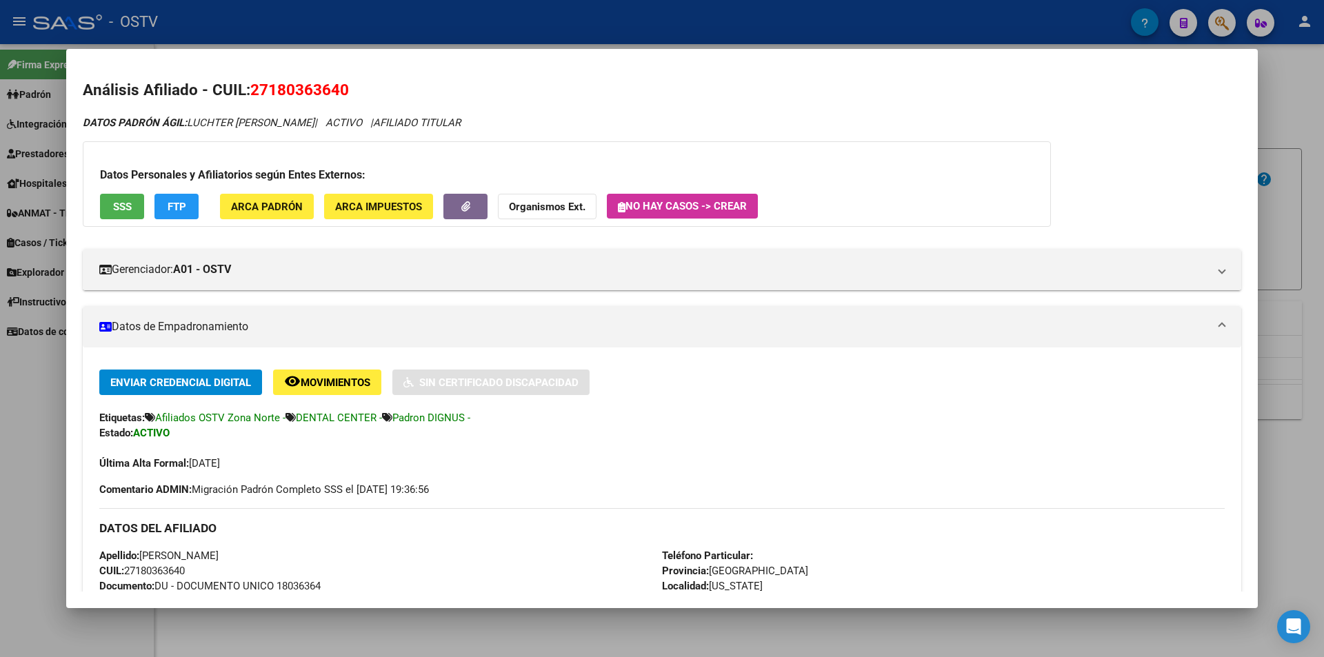
scroll to position [276, 0]
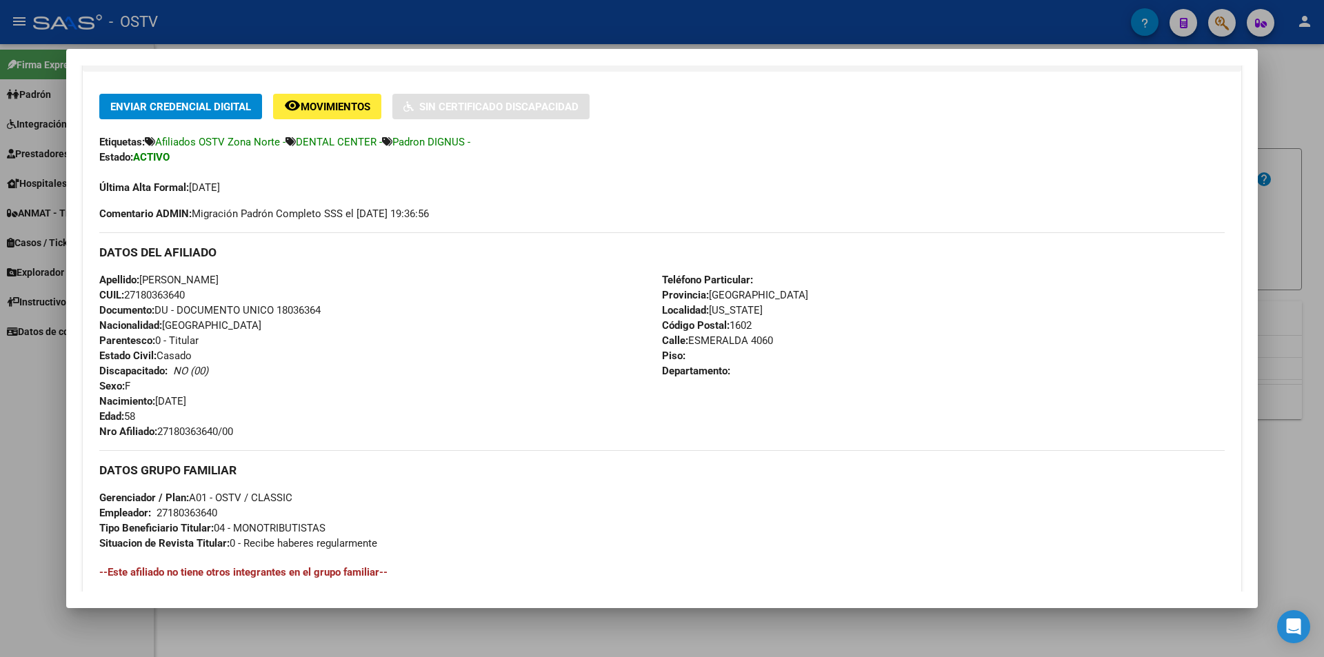
click at [319, 315] on span "Documento: DU - DOCUMENTO UNICO 18036364" at bounding box center [209, 310] width 221 height 12
copy span "18036364"
click at [179, 423] on div "Apellido: [PERSON_NAME] CUIL: 27180363640 Documento: DU - DOCUMENTO UNICO 18036…" at bounding box center [380, 355] width 563 height 167
click at [181, 430] on span "Nro Afiliado: 27180363640/00" at bounding box center [166, 432] width 134 height 12
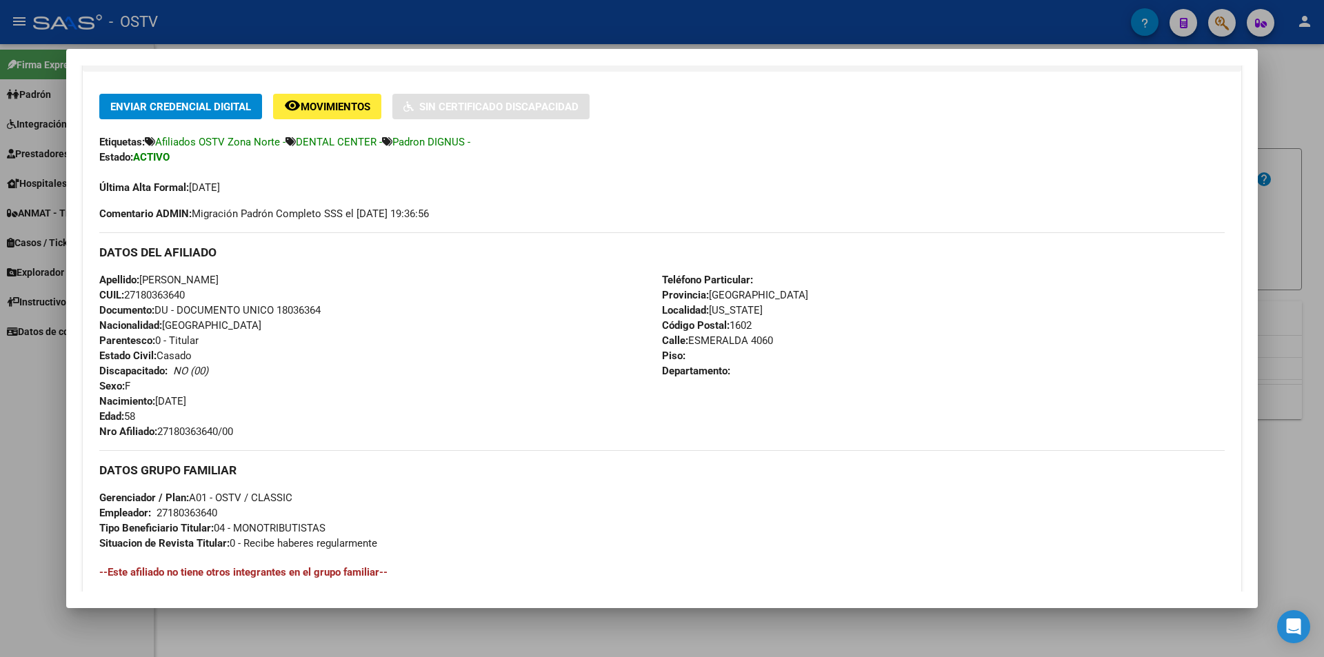
click at [181, 430] on span "Nro Afiliado: 27180363640/00" at bounding box center [166, 432] width 134 height 12
copy span "27180363640"
click at [475, 27] on div at bounding box center [662, 328] width 1324 height 657
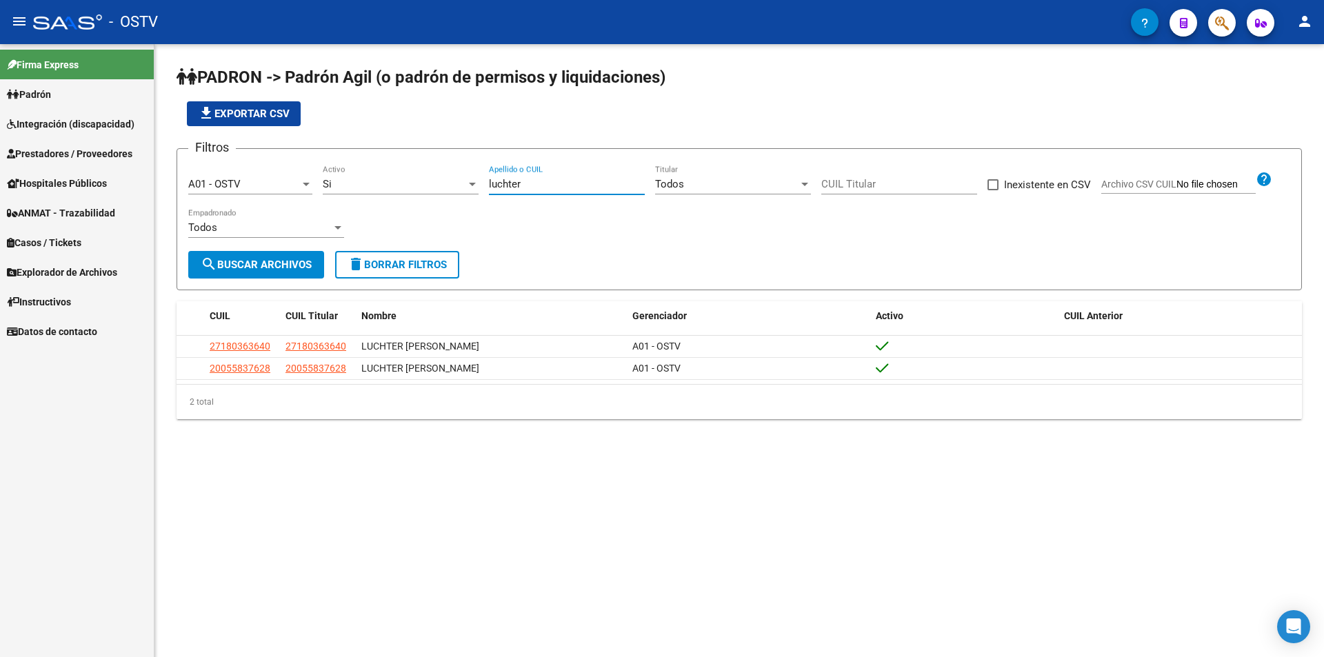
drag, startPoint x: 533, startPoint y: 187, endPoint x: 423, endPoint y: 167, distance: 112.2
click at [423, 167] on div "Filtros A01 - OSTV Seleccionar Gerenciador Si Activo luchter Apellido o CUIL To…" at bounding box center [739, 205] width 1102 height 91
type input "ioras"
drag, startPoint x: 531, startPoint y: 181, endPoint x: 449, endPoint y: 172, distance: 82.6
click at [449, 172] on div "Filtros A01 - OSTV Seleccionar Gerenciador Si Activo ioras Apellido o CUIL Todo…" at bounding box center [739, 205] width 1102 height 91
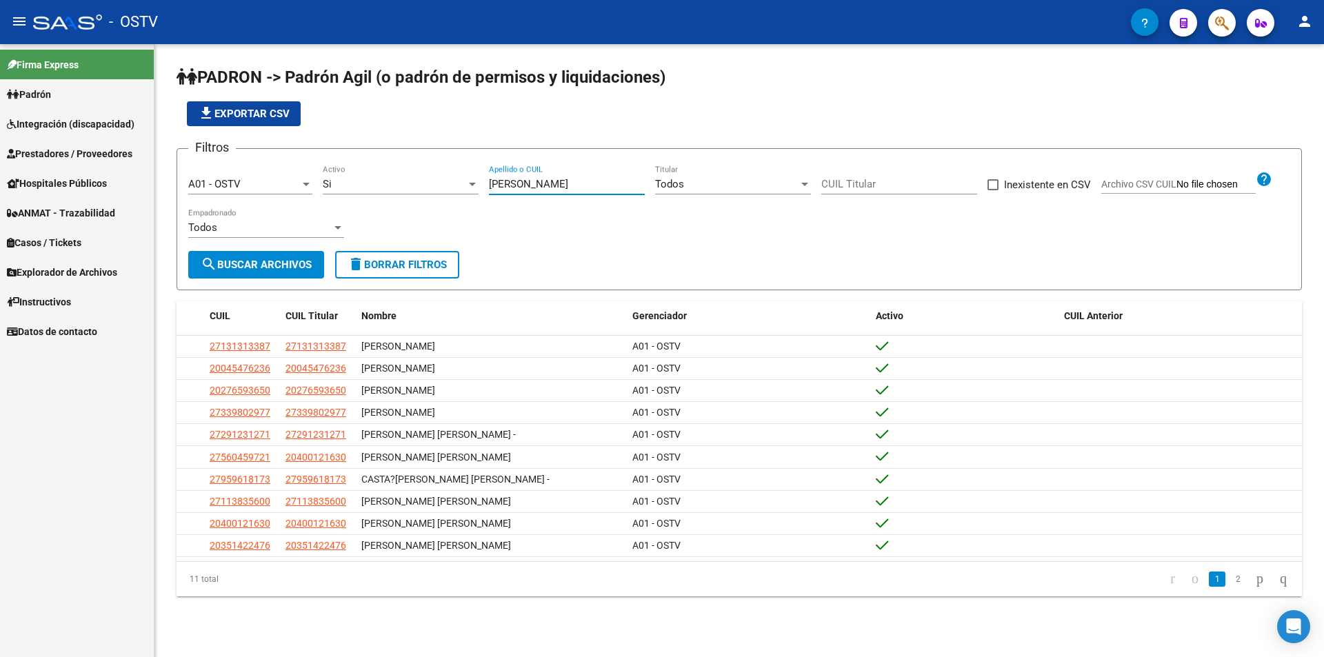
type input "[PERSON_NAME]"
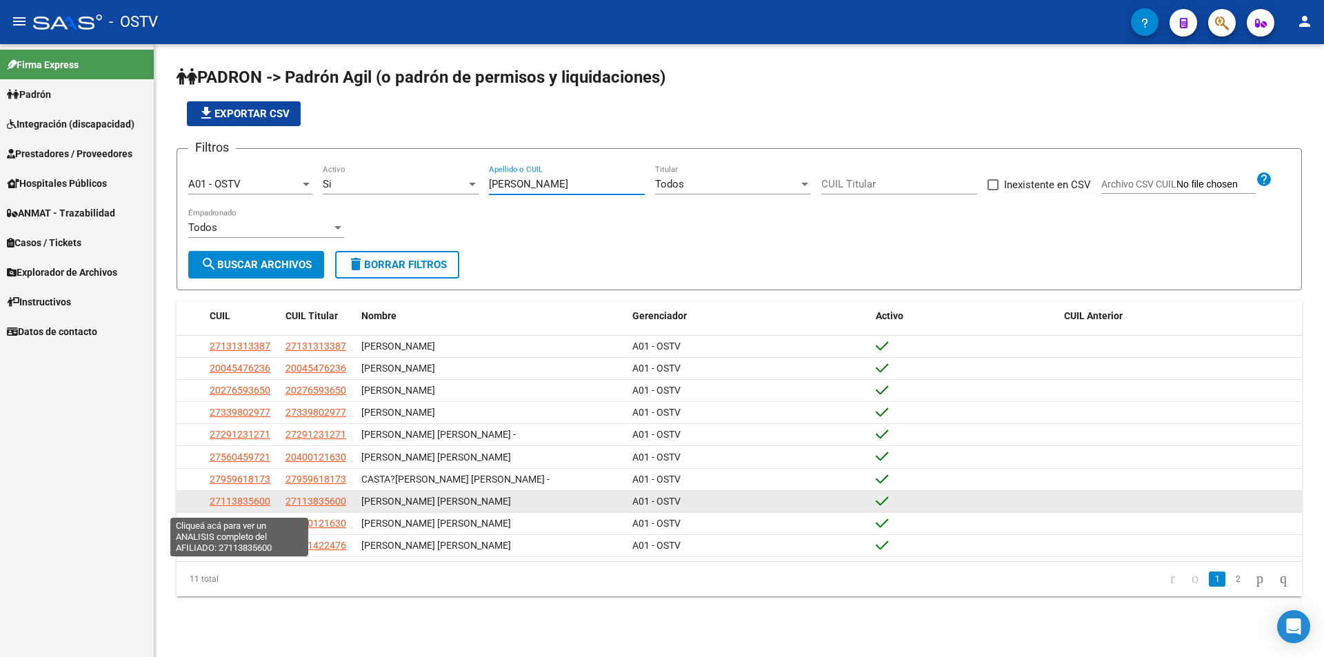
click at [251, 502] on span "27113835600" at bounding box center [240, 501] width 61 height 11
type textarea "27113835600"
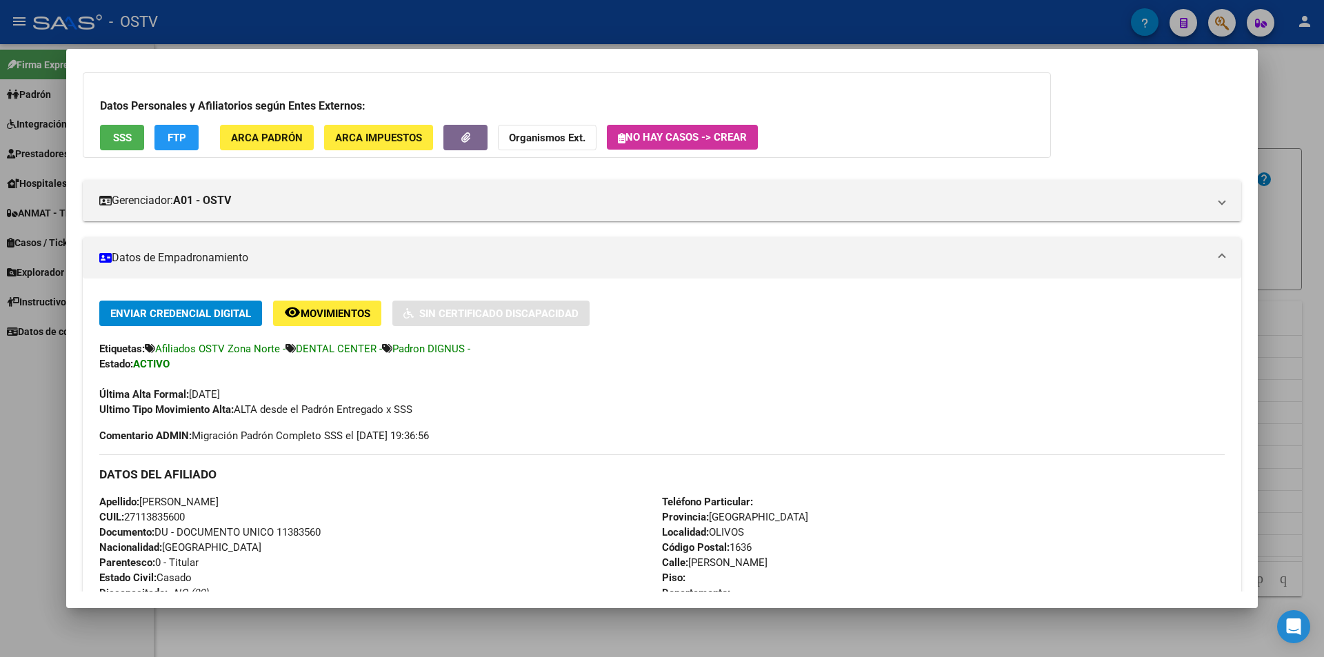
scroll to position [345, 0]
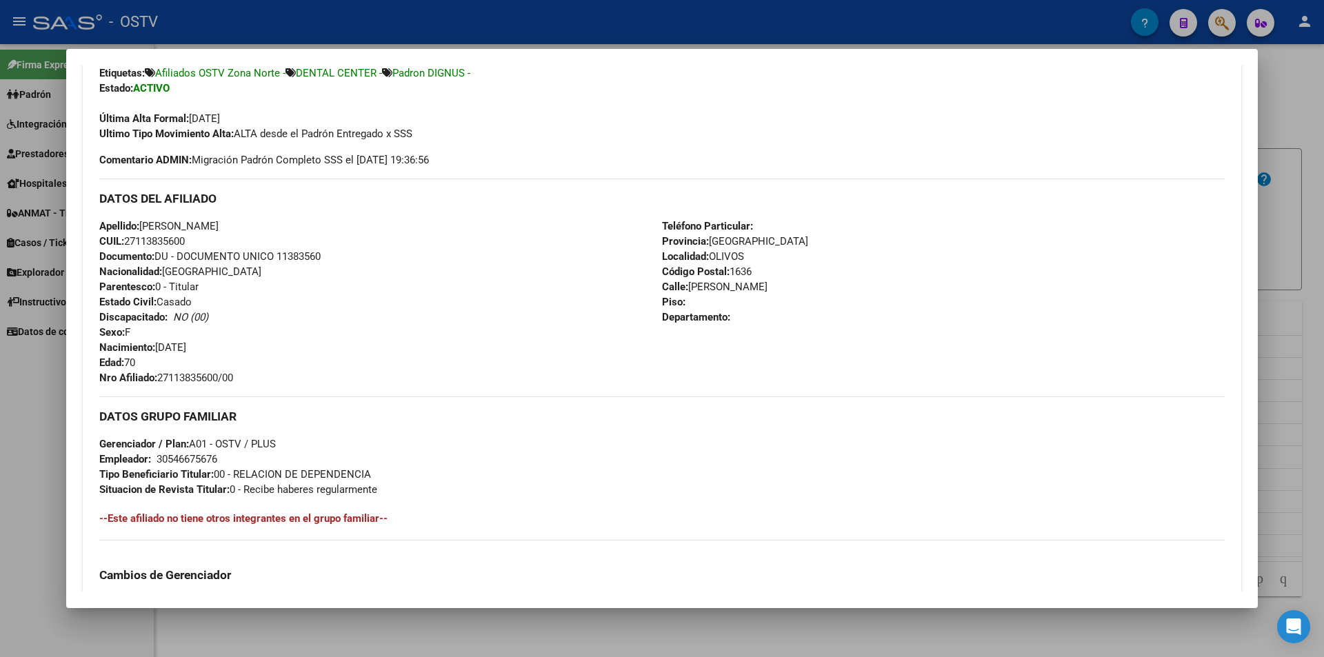
click at [457, 30] on div at bounding box center [662, 328] width 1324 height 657
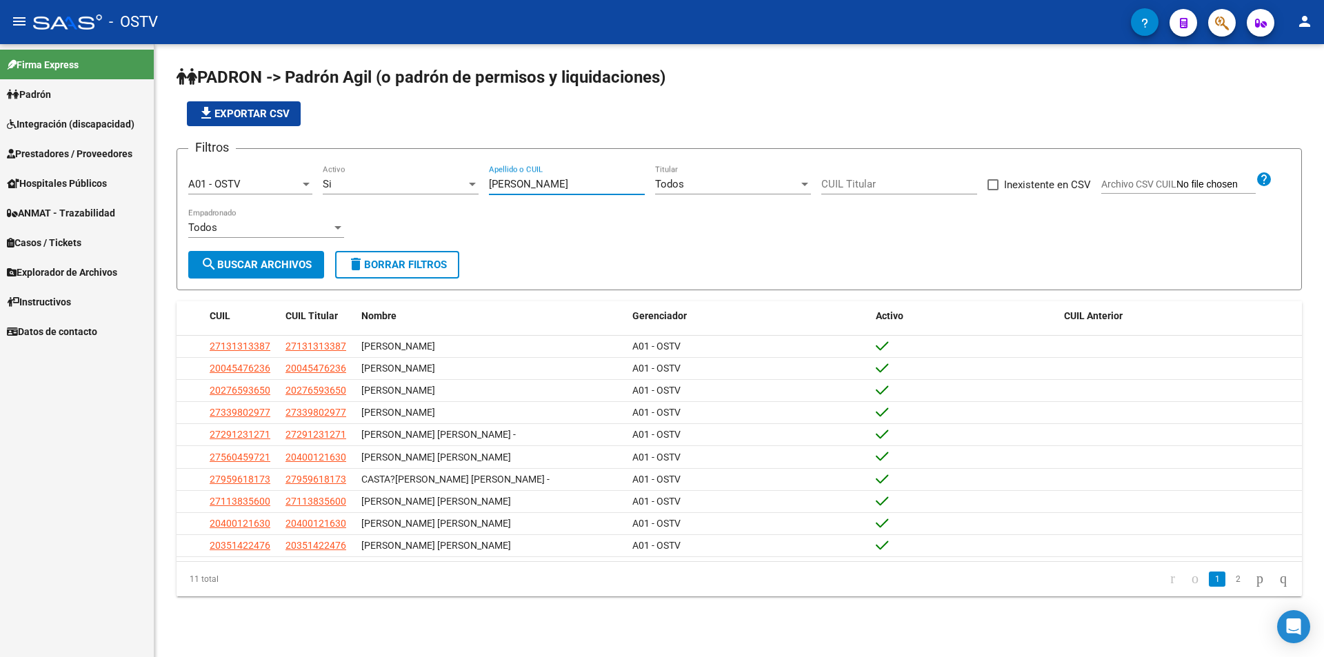
drag, startPoint x: 537, startPoint y: 186, endPoint x: 478, endPoint y: 190, distance: 58.8
click at [479, 190] on div "Filtros A01 - OSTV Seleccionar Gerenciador Si Activo [PERSON_NAME] Apellido o C…" at bounding box center [739, 205] width 1102 height 91
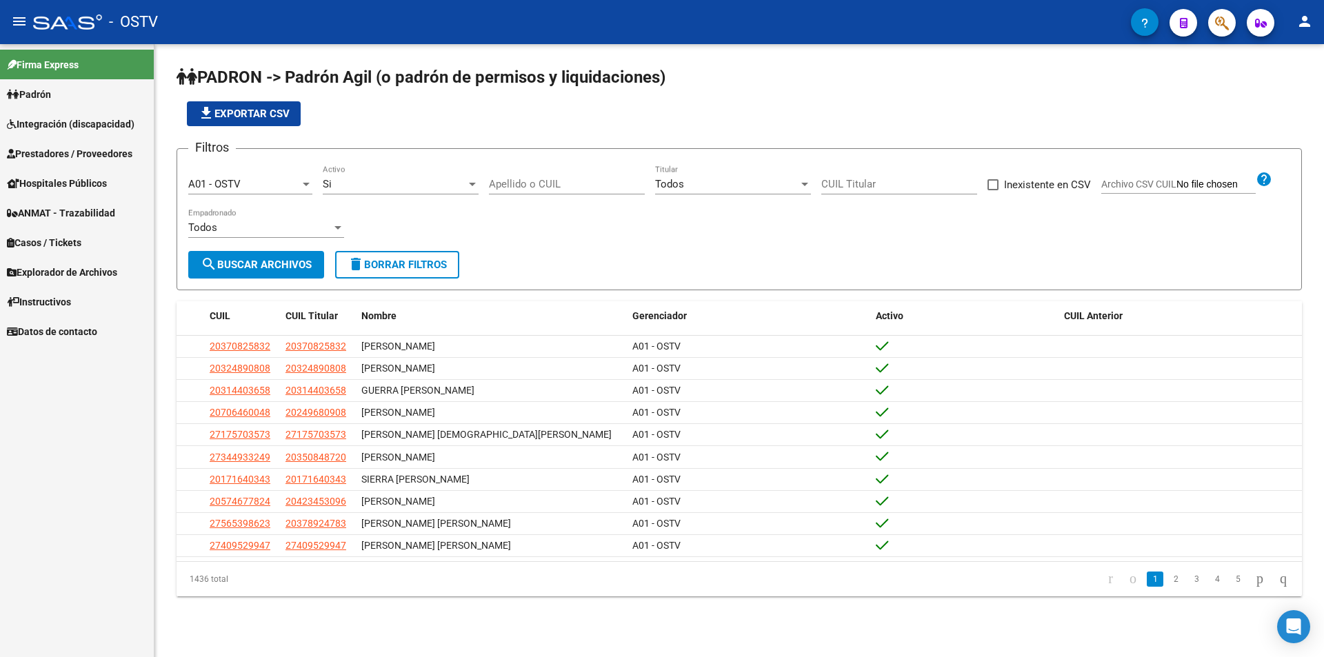
click at [610, 119] on div "file_download Exportar CSV" at bounding box center [740, 113] width 1126 height 25
